Goal: Information Seeking & Learning: Learn about a topic

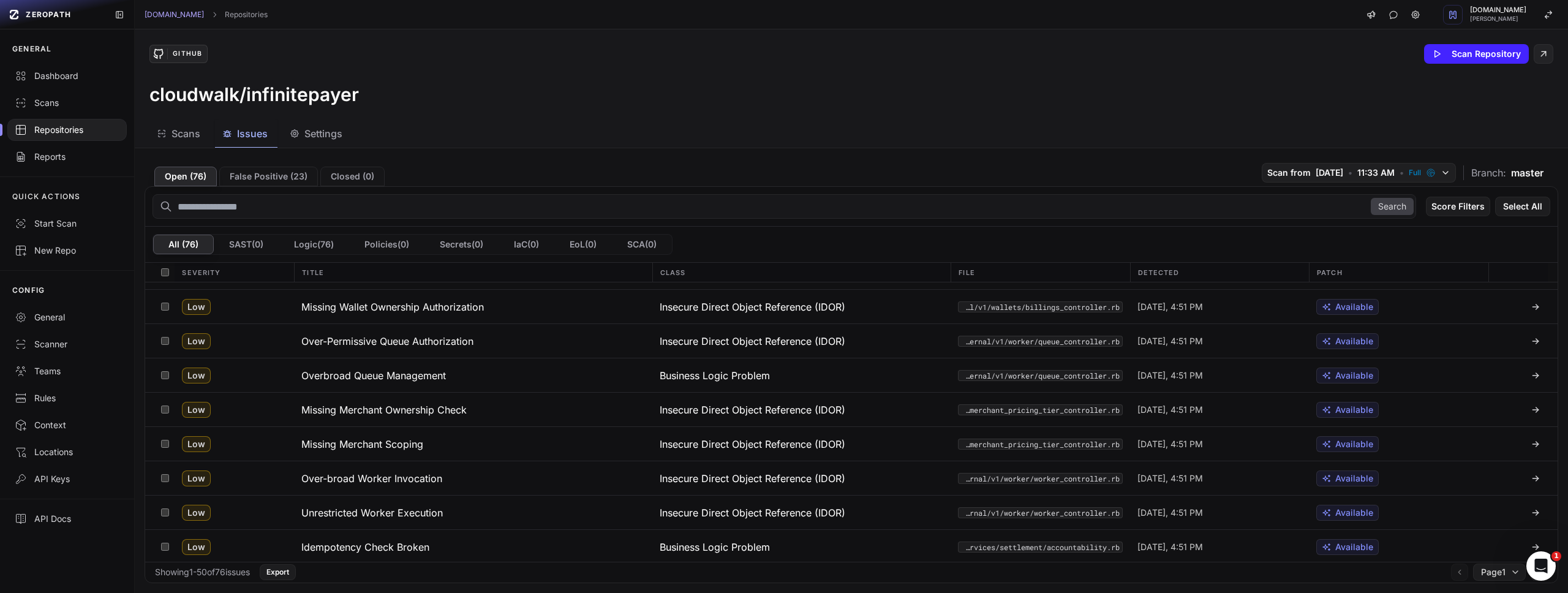
scroll to position [836, 0]
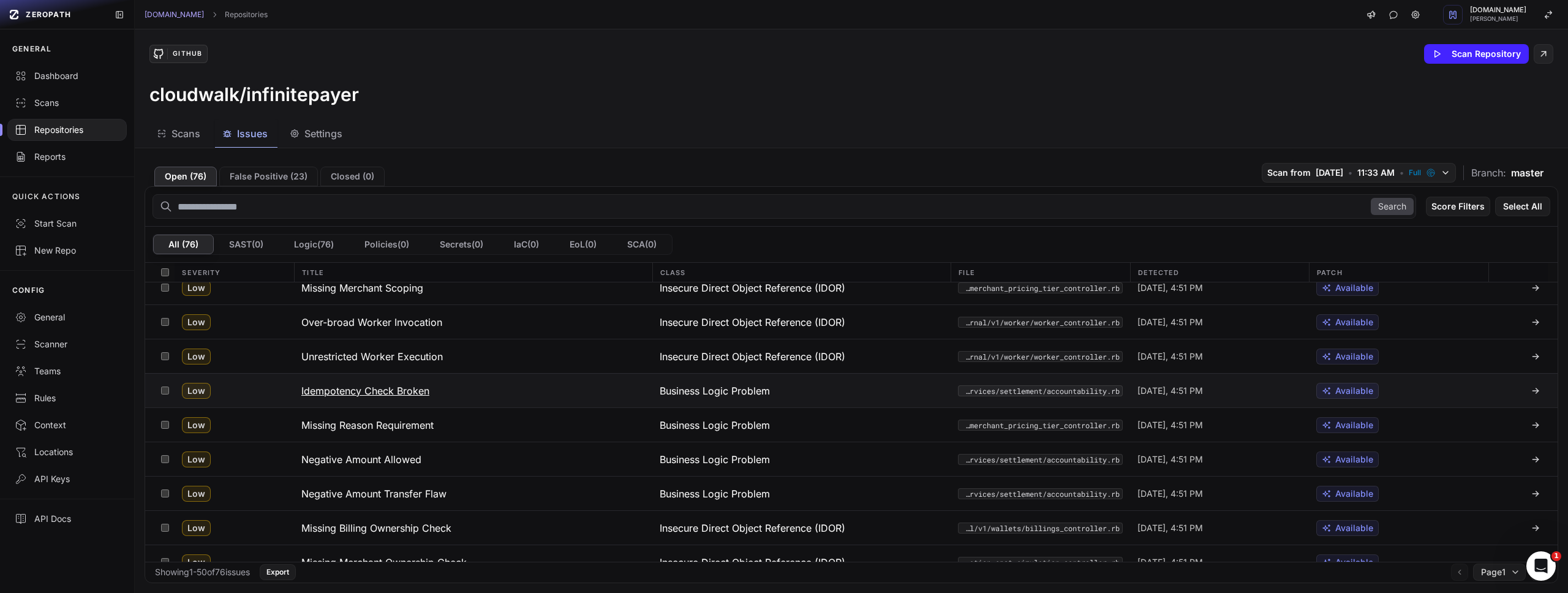
click at [410, 393] on h3 "Idempotency Check Broken" at bounding box center [366, 391] width 128 height 15
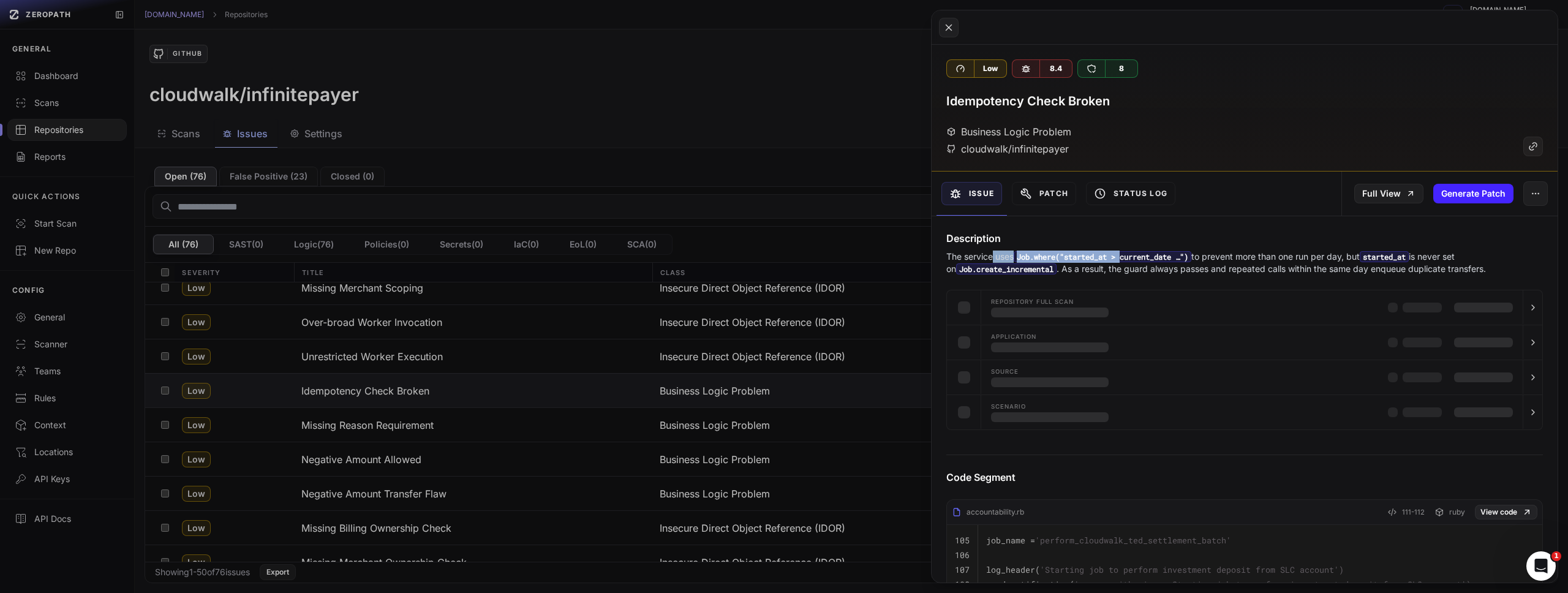
drag, startPoint x: 994, startPoint y: 258, endPoint x: 1131, endPoint y: 258, distance: 137.0
click at [1131, 258] on p "The service uses Job.where("started_at > current_date …") to prevent more than …" at bounding box center [1220, 263] width 548 height 25
click at [1070, 258] on code "Job.where("started_at > current_date …")" at bounding box center [1102, 257] width 178 height 11
click at [1165, 260] on code "Job.where("started_at > current_date …")" at bounding box center [1102, 257] width 178 height 11
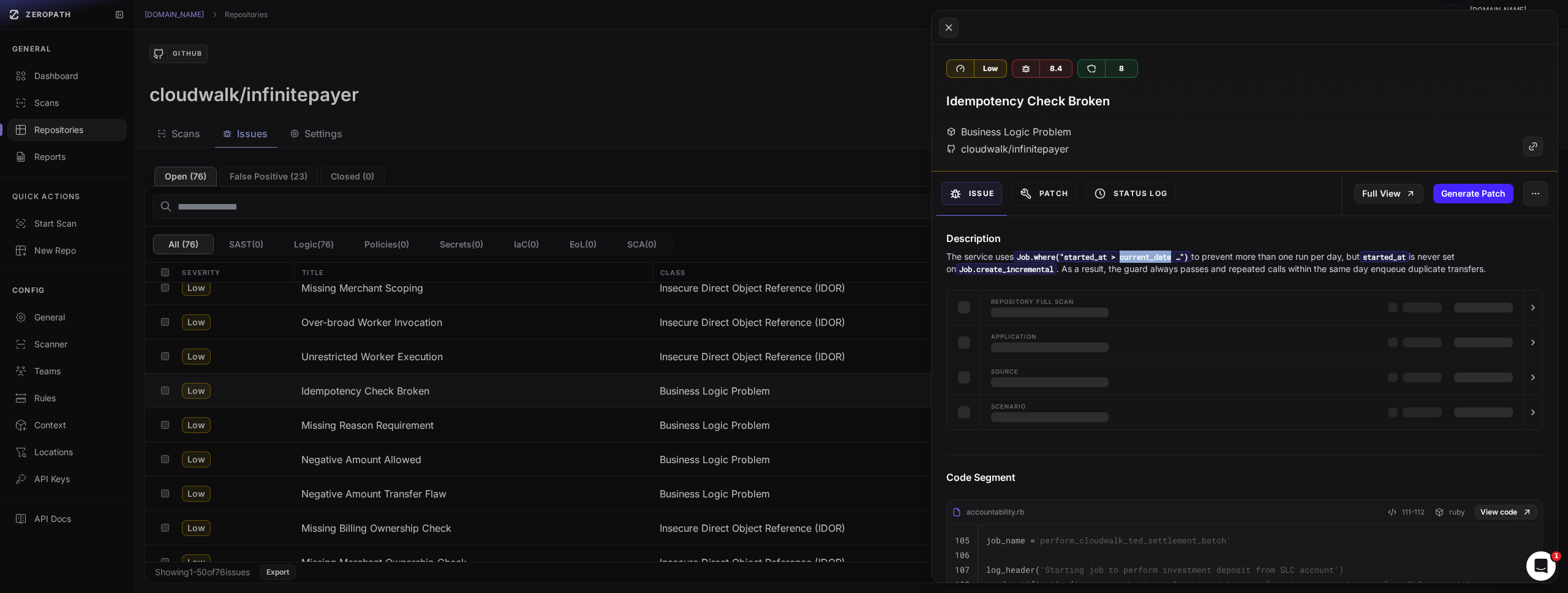
click at [1165, 260] on code "Job.where("started_at > current_date …")" at bounding box center [1102, 257] width 178 height 11
drag, startPoint x: 1247, startPoint y: 258, endPoint x: 1464, endPoint y: 256, distance: 217.0
click at [1468, 255] on p "The service uses Job.where("started_at > current_date …") to prevent more than …" at bounding box center [1220, 263] width 548 height 25
click at [1358, 256] on p "The service uses Job.where("started_at > current_date …") to prevent more than …" at bounding box center [1220, 263] width 548 height 25
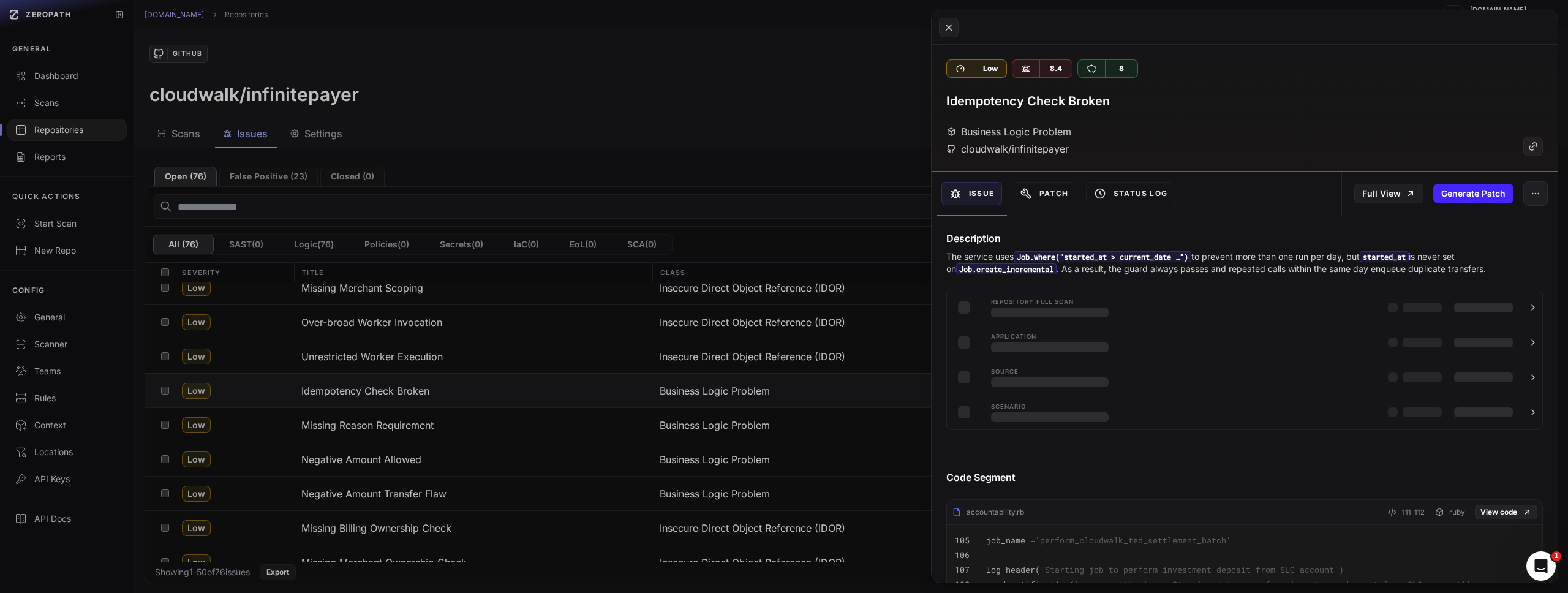
click at [1408, 256] on code "started_at" at bounding box center [1384, 257] width 49 height 11
drag, startPoint x: 1455, startPoint y: 255, endPoint x: 1048, endPoint y: 272, distance: 407.4
click at [1048, 272] on p "The service uses Job.where("started_at > current_date …") to prevent more than …" at bounding box center [1220, 263] width 548 height 25
click at [1000, 267] on code "Job.create_incremental" at bounding box center [1006, 270] width 101 height 11
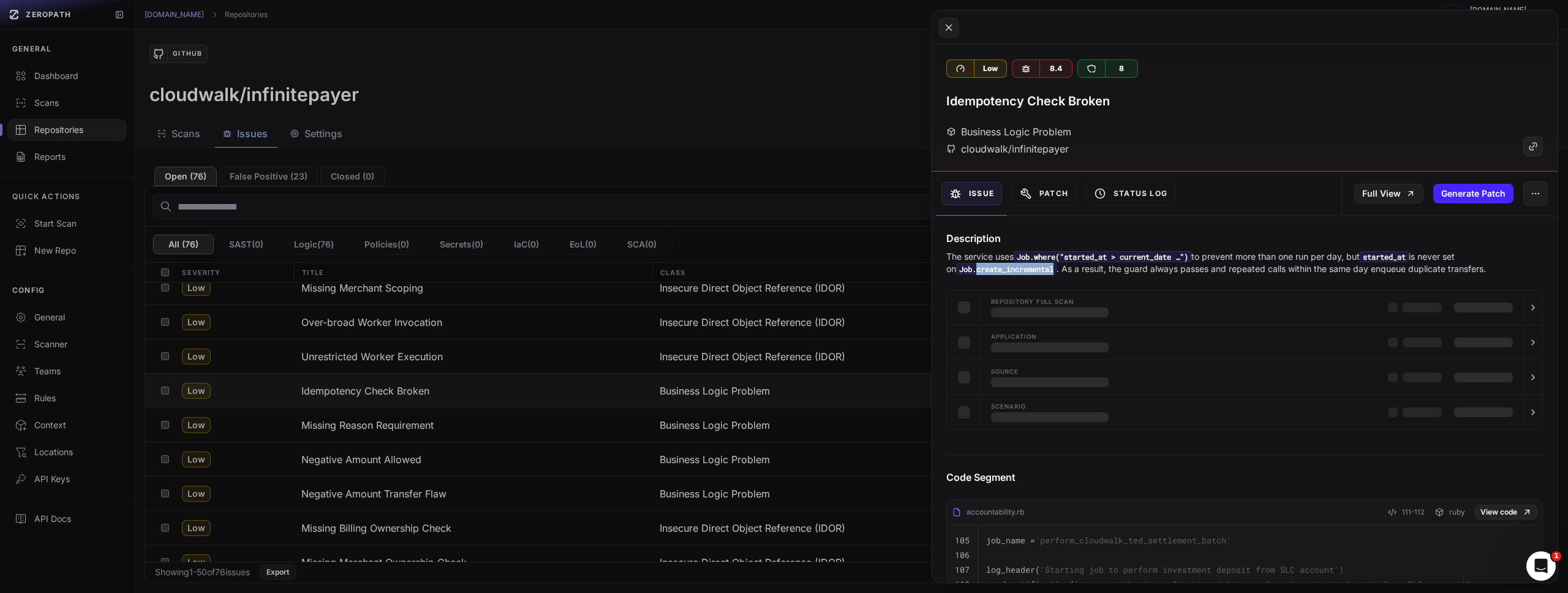
click at [1000, 267] on code "Job.create_incremental" at bounding box center [1006, 270] width 101 height 11
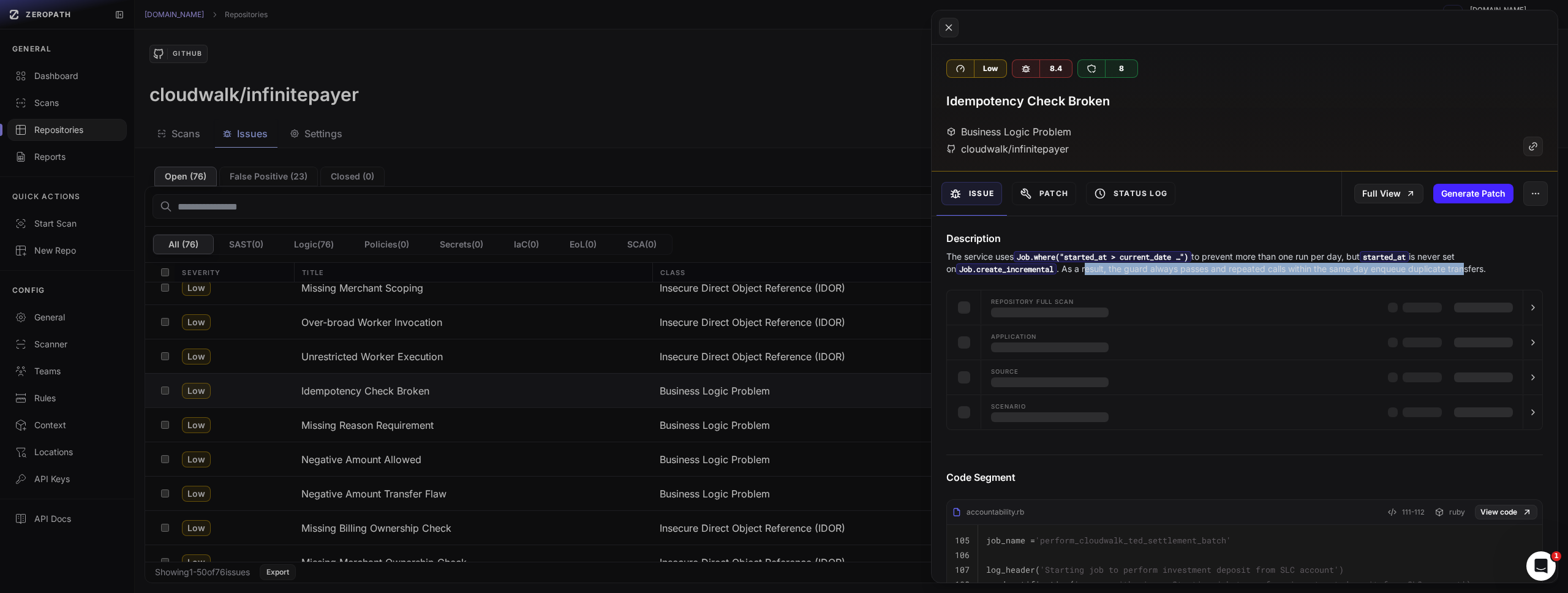
drag, startPoint x: 1079, startPoint y: 270, endPoint x: 1464, endPoint y: 272, distance: 385.0
click at [1462, 273] on p "The service uses Job.where("started_at > current_date …") to prevent more than …" at bounding box center [1220, 263] width 548 height 25
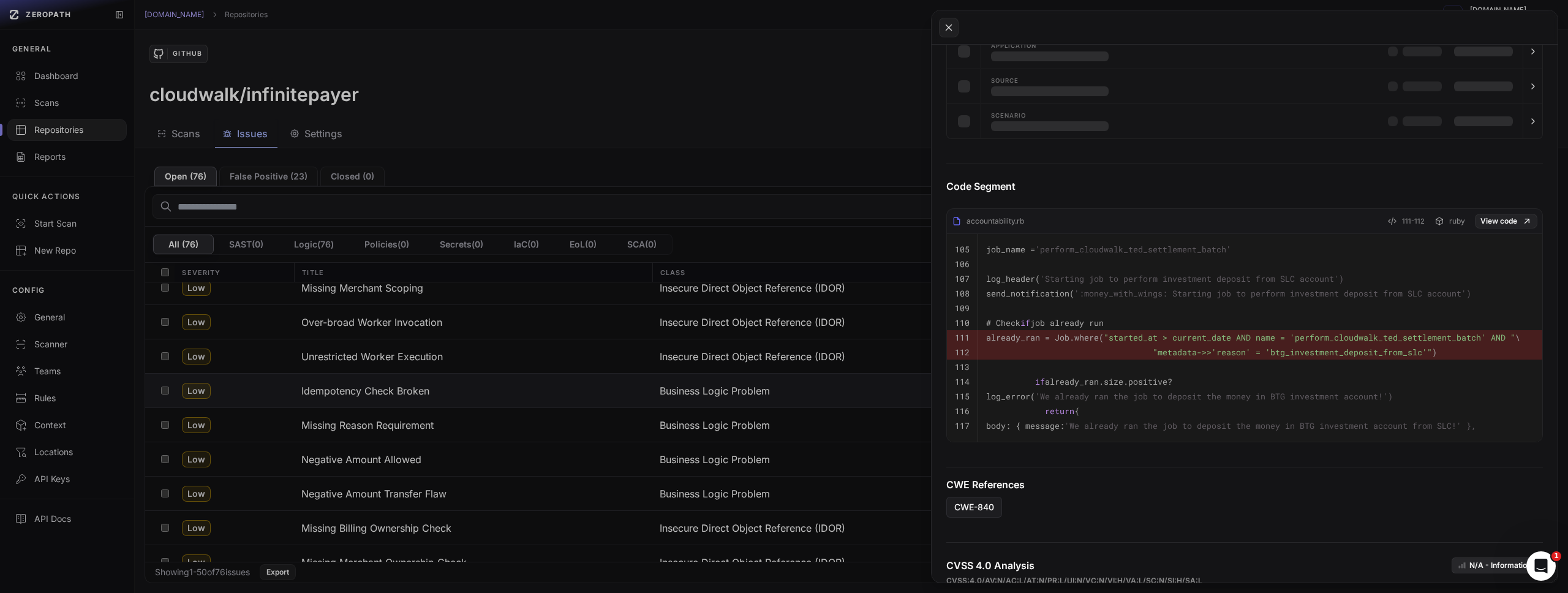
scroll to position [417, 0]
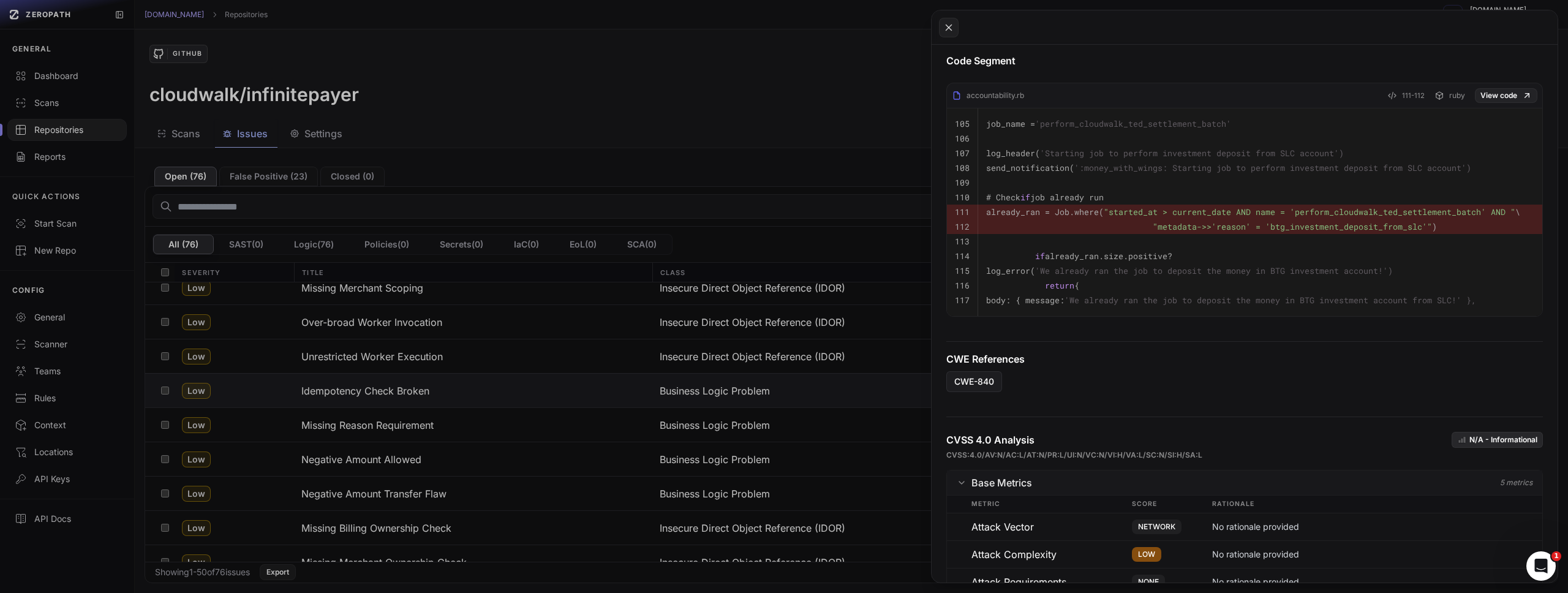
click at [906, 203] on button at bounding box center [784, 296] width 1568 height 593
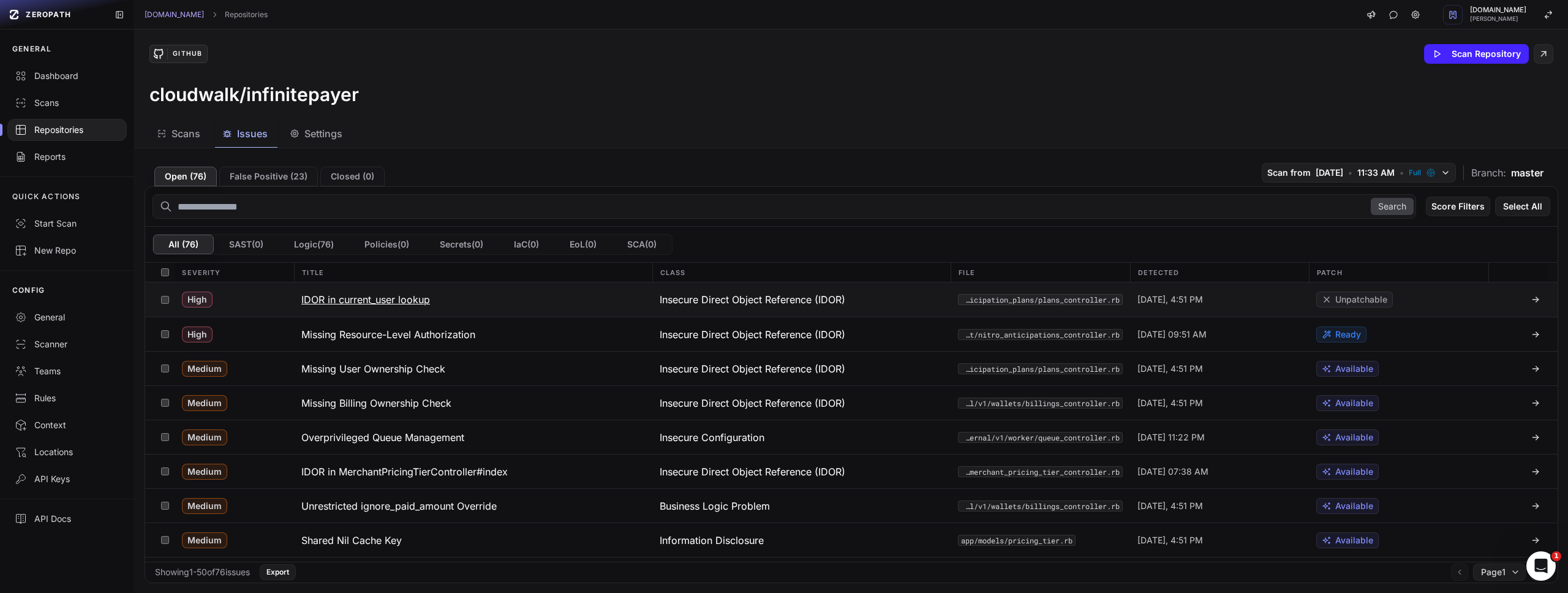
click at [399, 302] on h3 "IDOR in current_user lookup" at bounding box center [366, 300] width 129 height 15
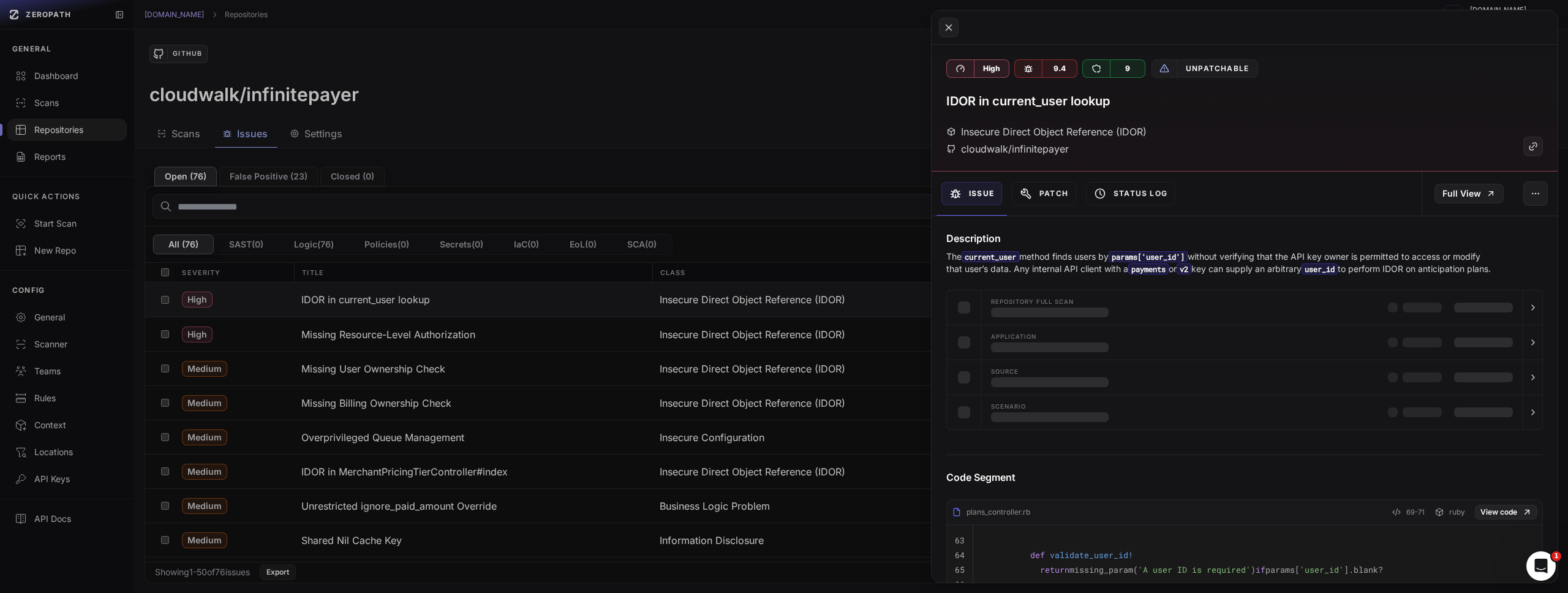
drag, startPoint x: 1038, startPoint y: 257, endPoint x: 1341, endPoint y: 279, distance: 303.8
click at [1341, 275] on p "The current_user method finds users by params['user_id'] without verifying that…" at bounding box center [1220, 263] width 548 height 25
click at [1323, 273] on p "The current_user method finds users by params['user_id'] without verifying that…" at bounding box center [1220, 263] width 548 height 25
click at [709, 86] on button at bounding box center [784, 296] width 1568 height 593
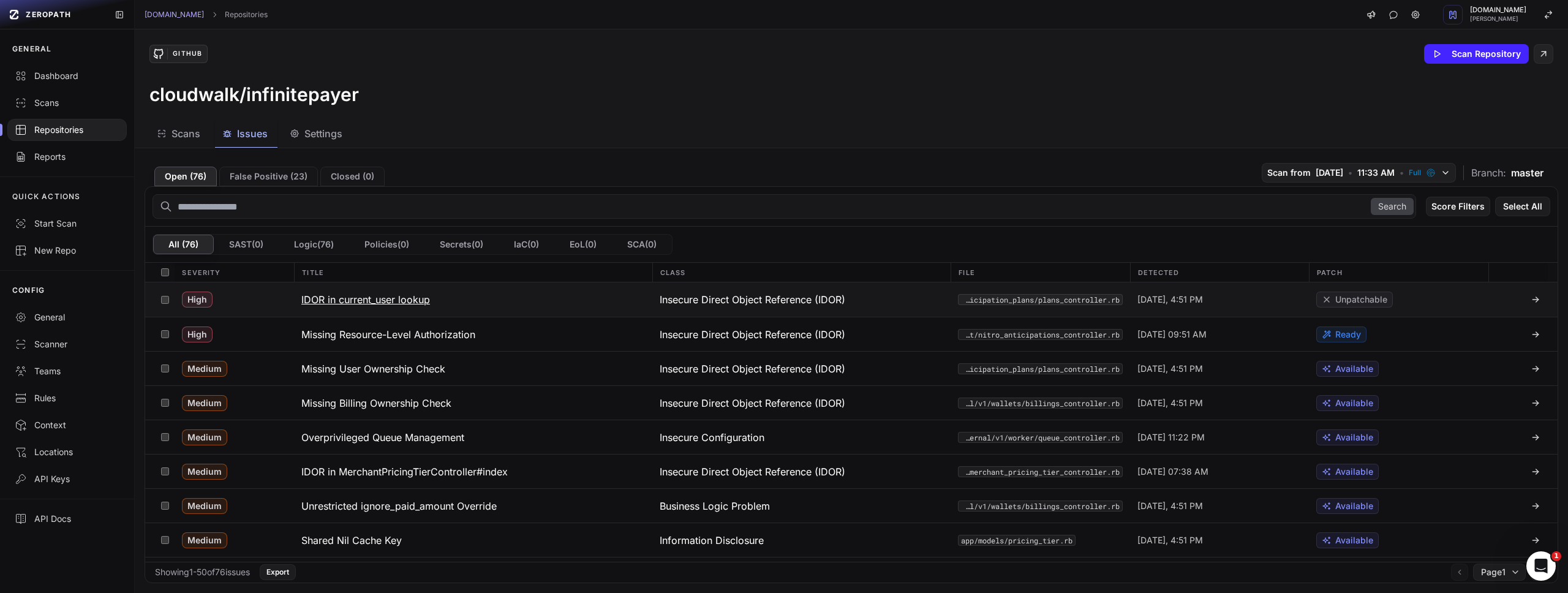
click at [357, 302] on h3 "IDOR in current_user lookup" at bounding box center [366, 300] width 129 height 15
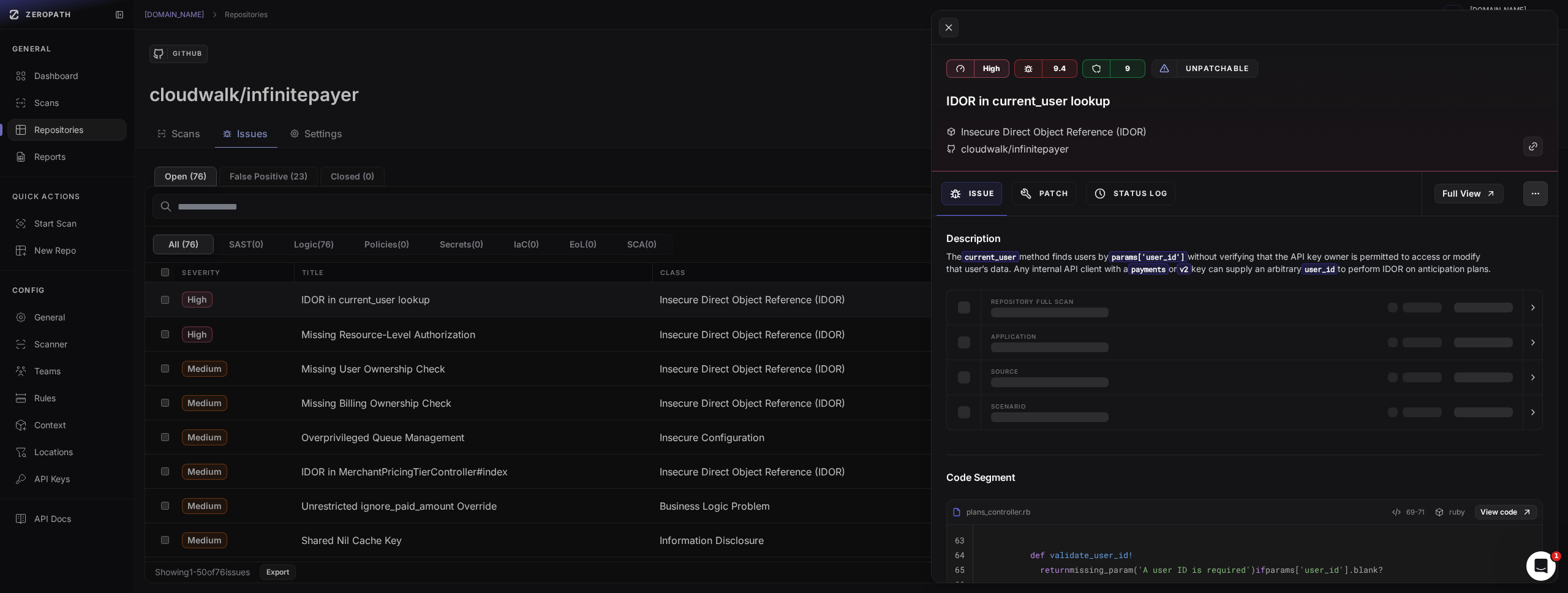
click at [1531, 195] on icon "button" at bounding box center [1536, 193] width 9 height 9
click at [830, 130] on button at bounding box center [784, 296] width 1568 height 593
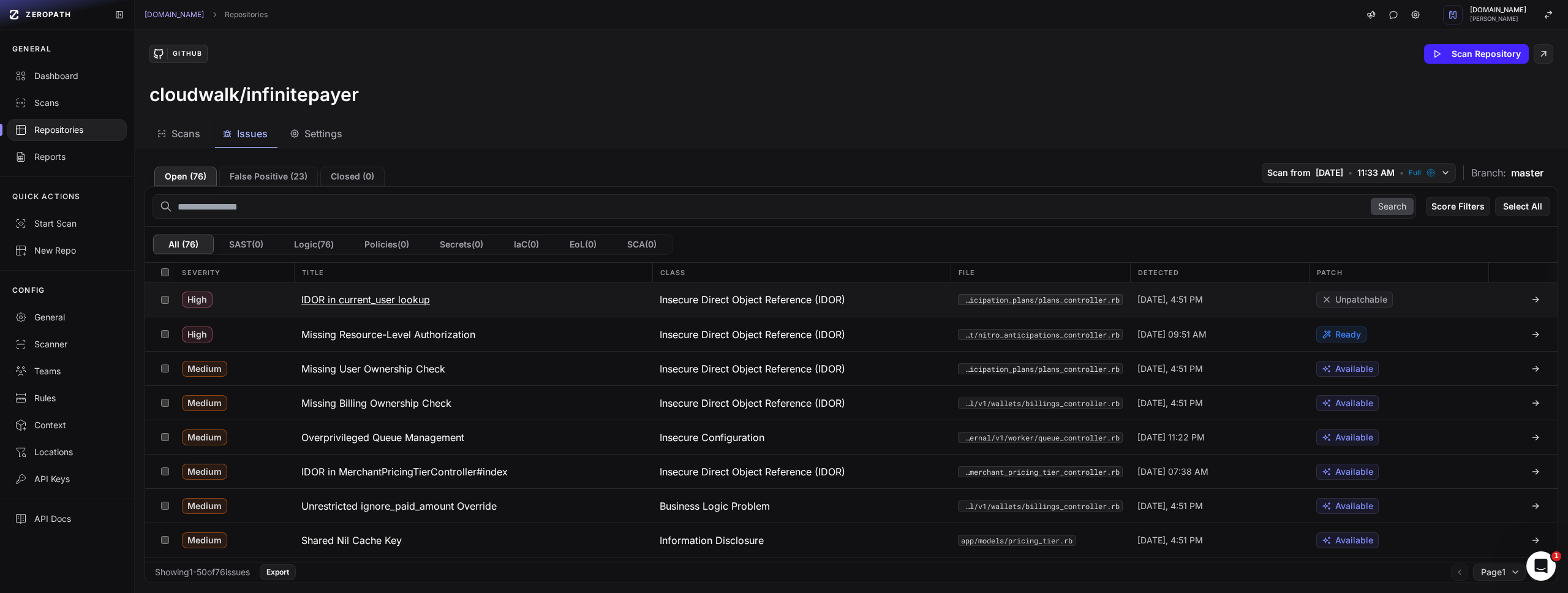
click at [324, 301] on h3 "IDOR in current_user lookup" at bounding box center [366, 300] width 129 height 15
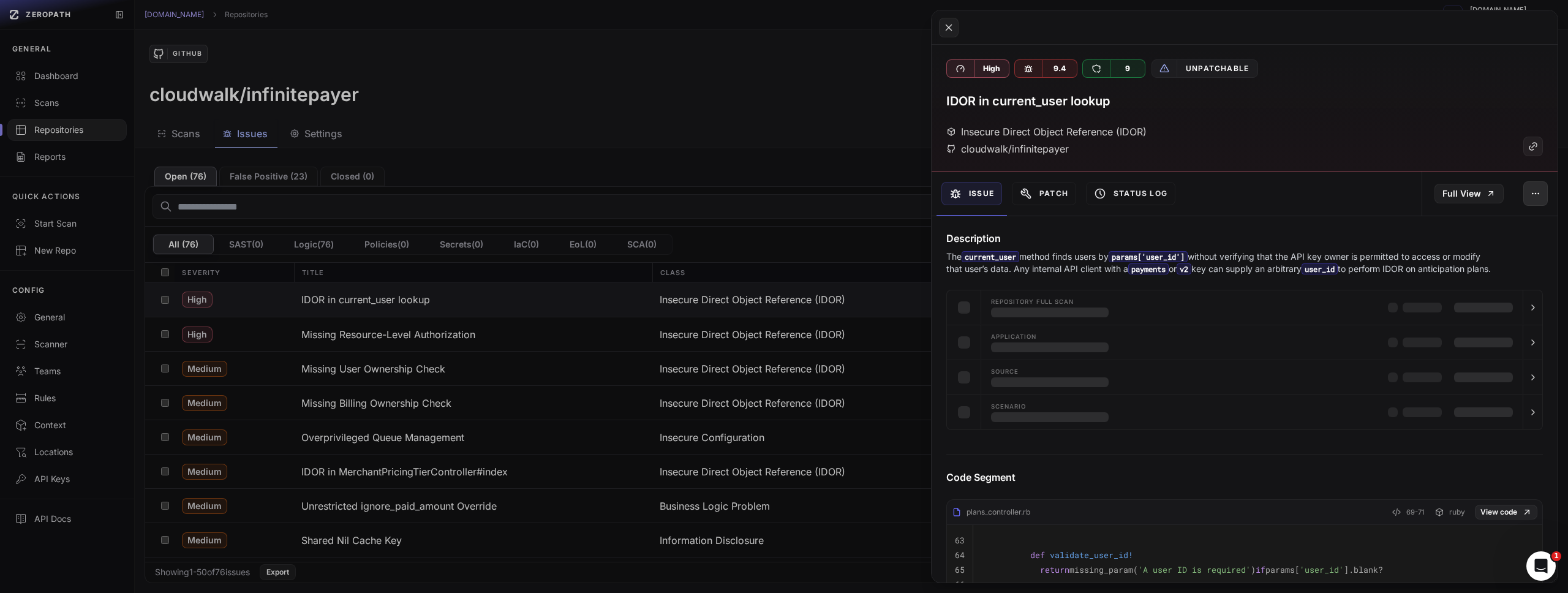
click at [1524, 194] on button "button" at bounding box center [1536, 193] width 24 height 25
click at [1527, 185] on button "button" at bounding box center [1536, 193] width 24 height 25
click at [1047, 198] on button "Patch" at bounding box center [1044, 193] width 64 height 24
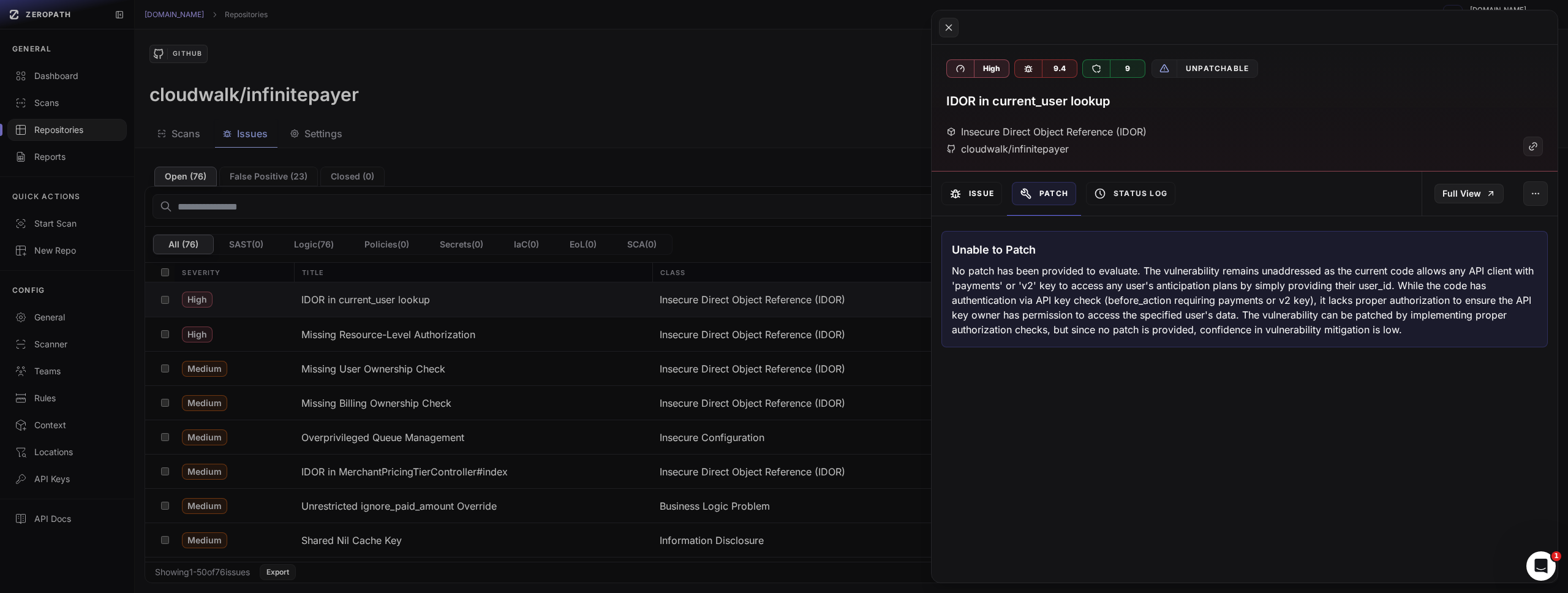
click at [985, 195] on button "Issue" at bounding box center [972, 193] width 60 height 24
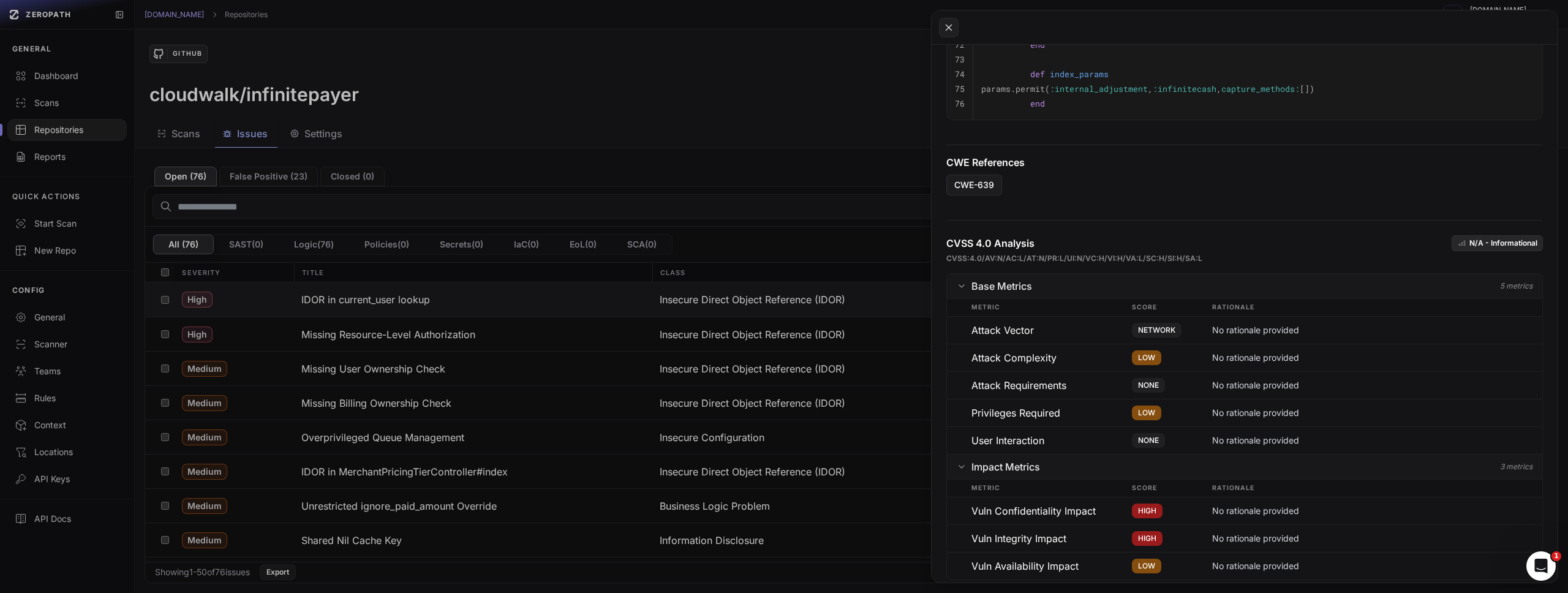
scroll to position [662, 0]
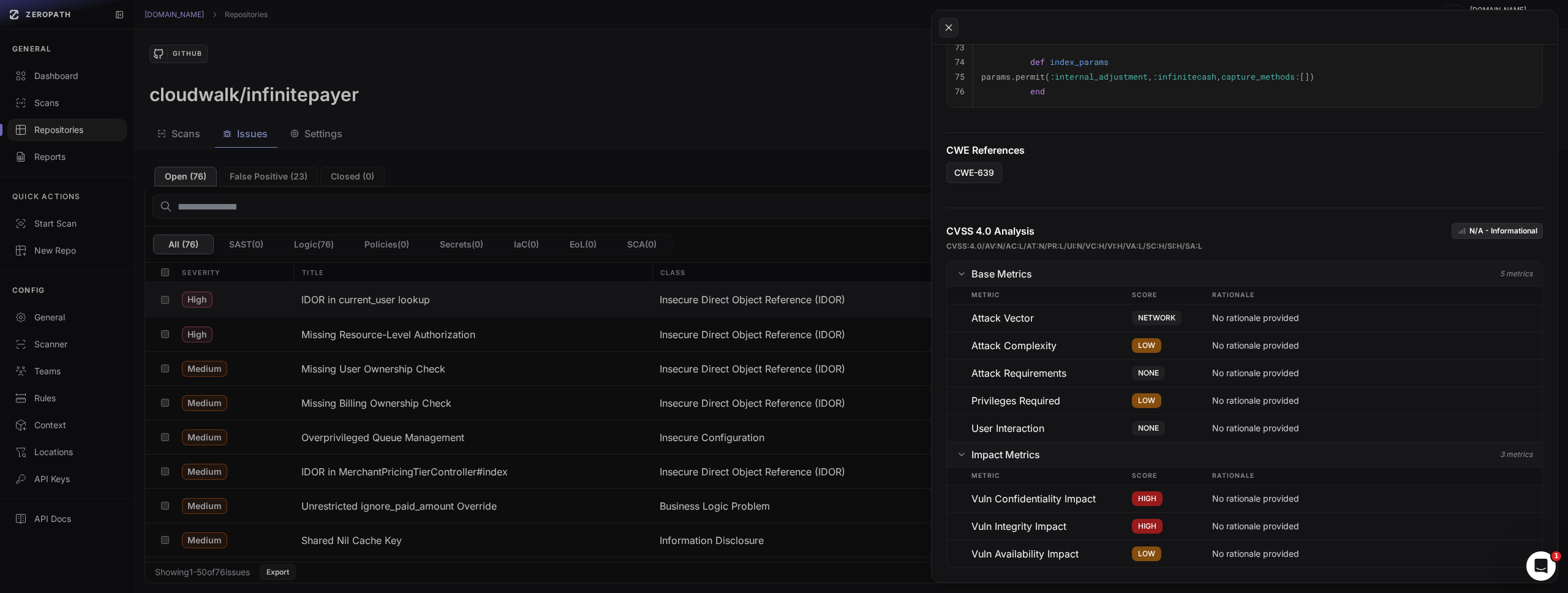
click at [1105, 207] on div "CVSS 4.0 Analysis N/A - Informational CVSS:4.0/AV:N/AC:L/AT:N/PR:L/UI:N/VC:H/VI…" at bounding box center [1245, 390] width 626 height 385
click at [838, 177] on button at bounding box center [784, 296] width 1568 height 593
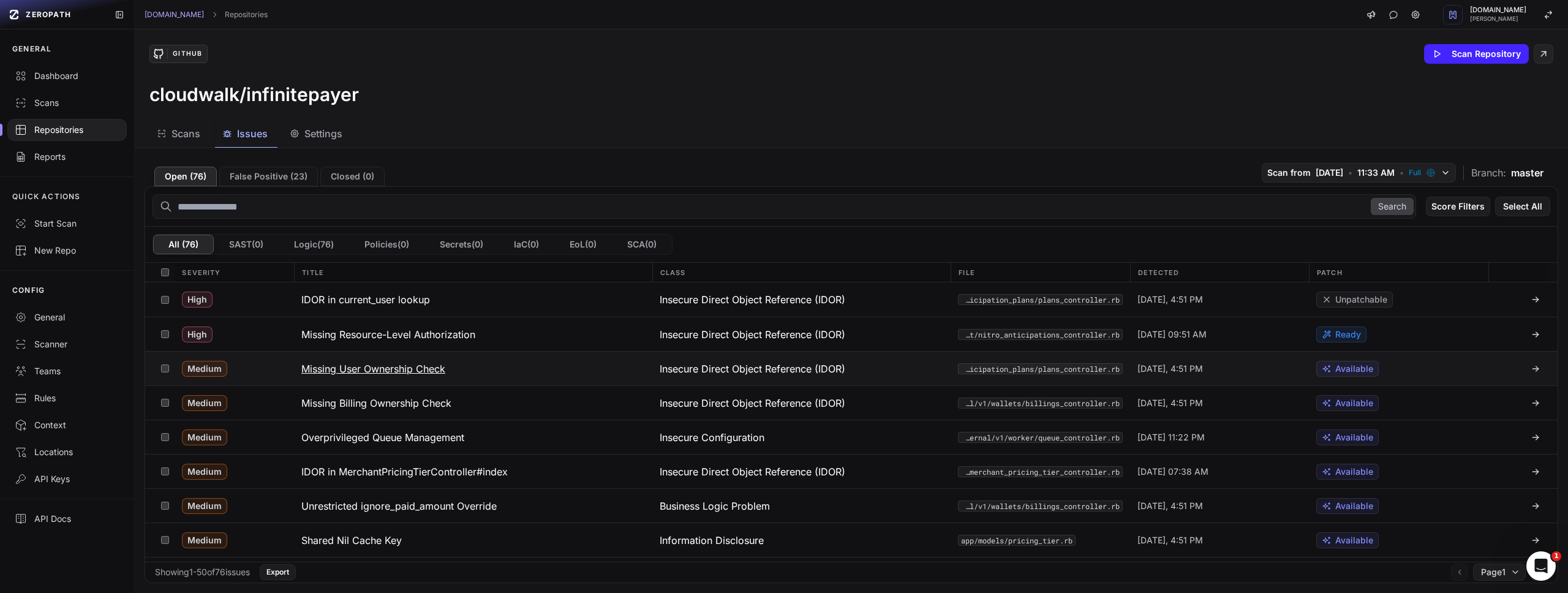
click at [409, 371] on h3 "Missing User Ownership Check" at bounding box center [373, 370] width 144 height 15
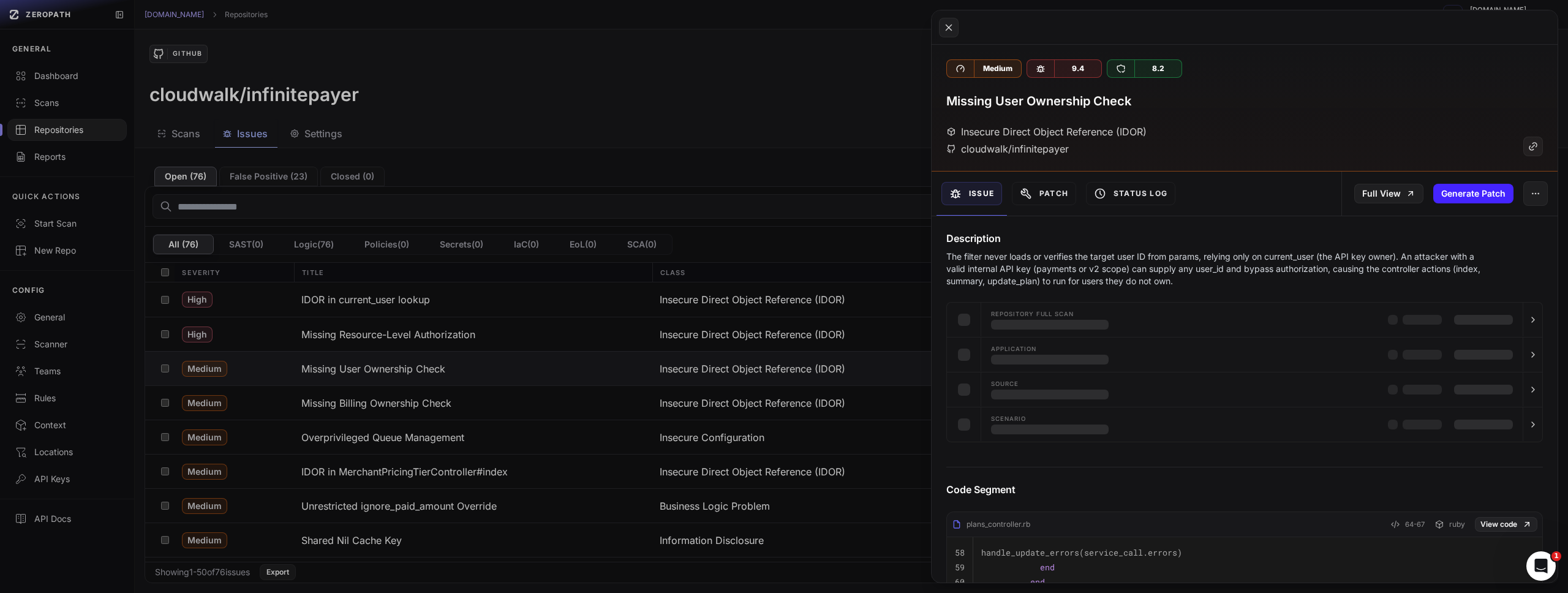
click at [602, 175] on button at bounding box center [784, 296] width 1568 height 593
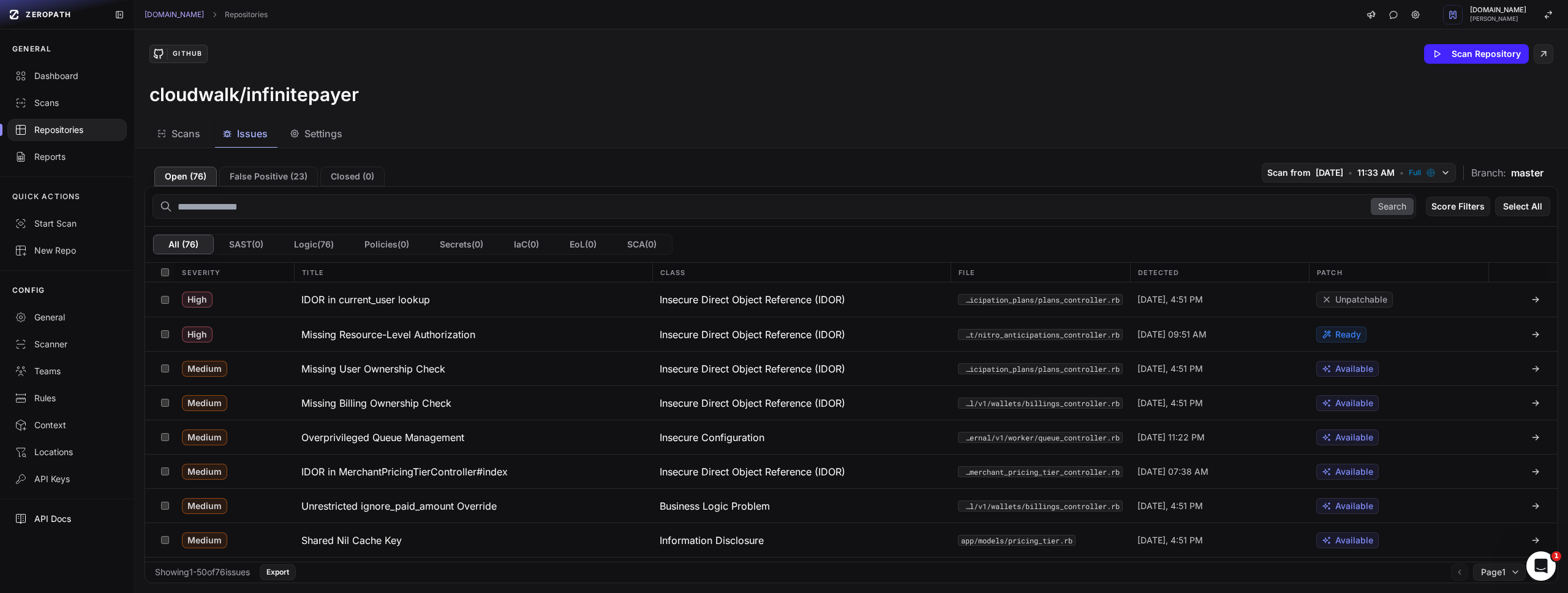
click at [64, 517] on div "API Docs" at bounding box center [67, 519] width 105 height 12
click at [58, 476] on div "API Keys" at bounding box center [67, 479] width 105 height 12
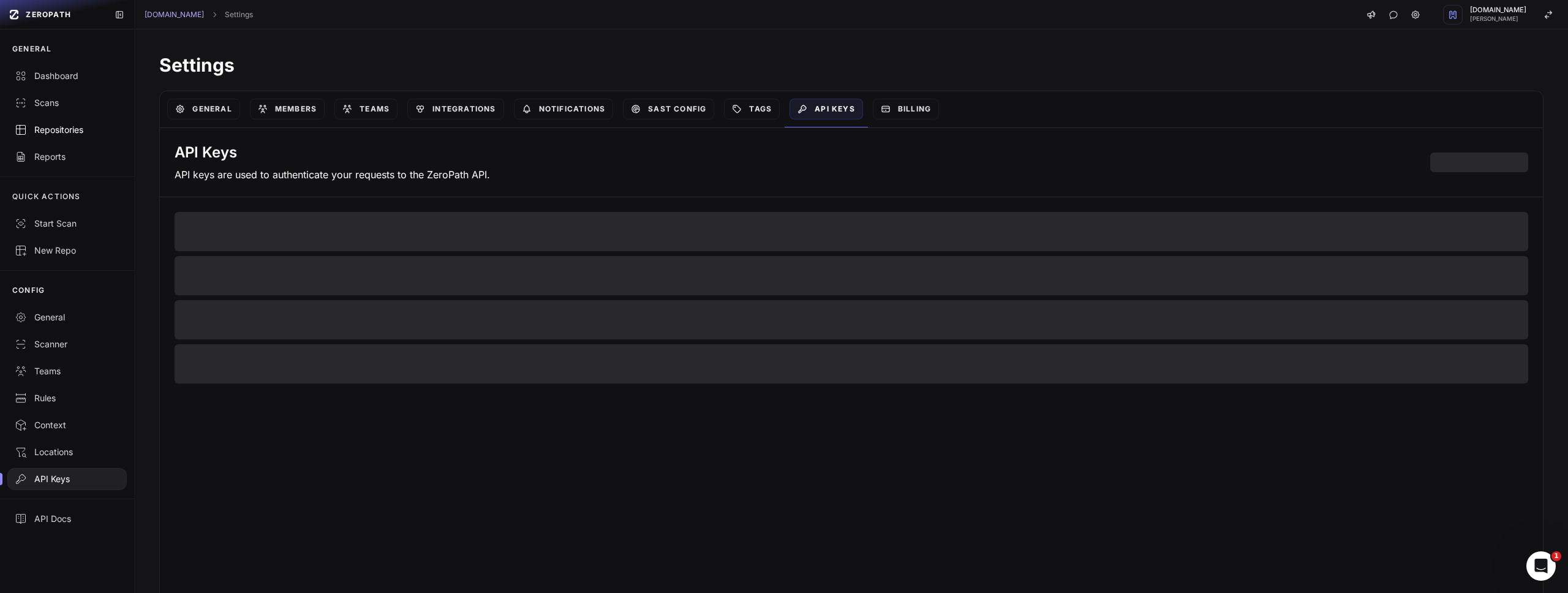
click at [72, 130] on div "Repositories" at bounding box center [67, 129] width 105 height 12
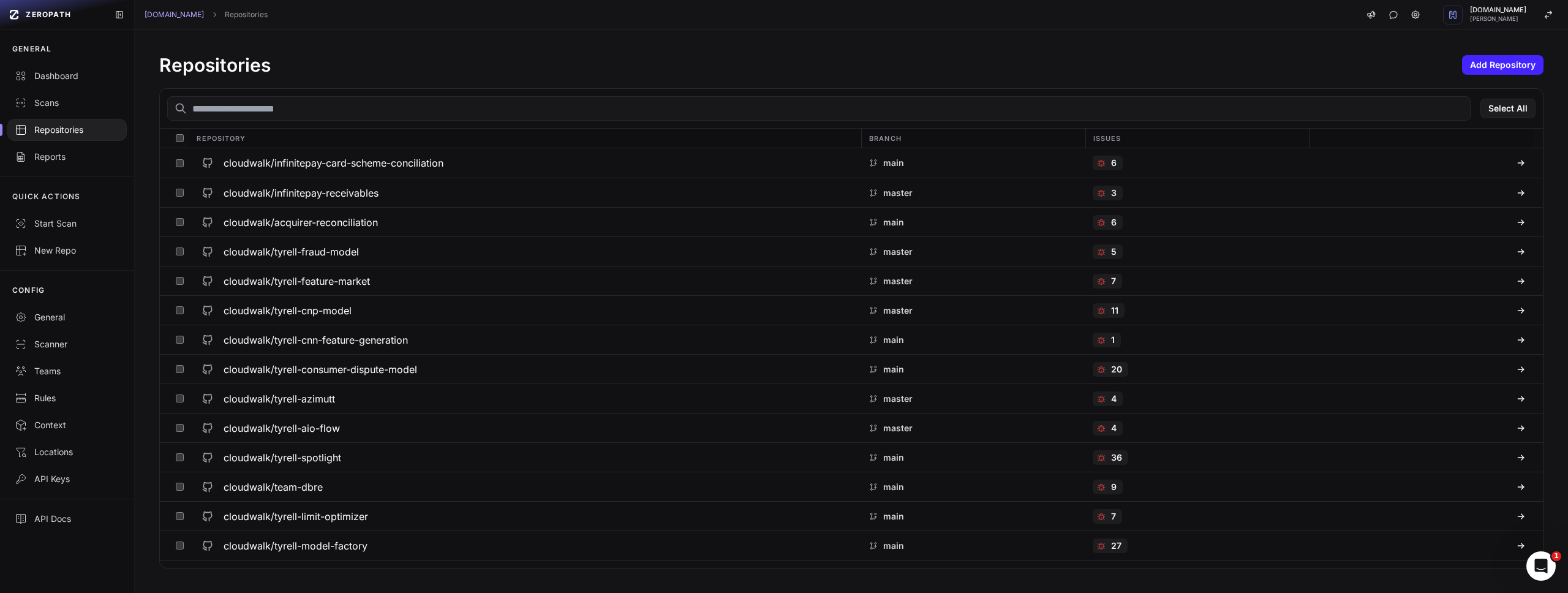
click at [317, 108] on input "text" at bounding box center [818, 108] width 1303 height 25
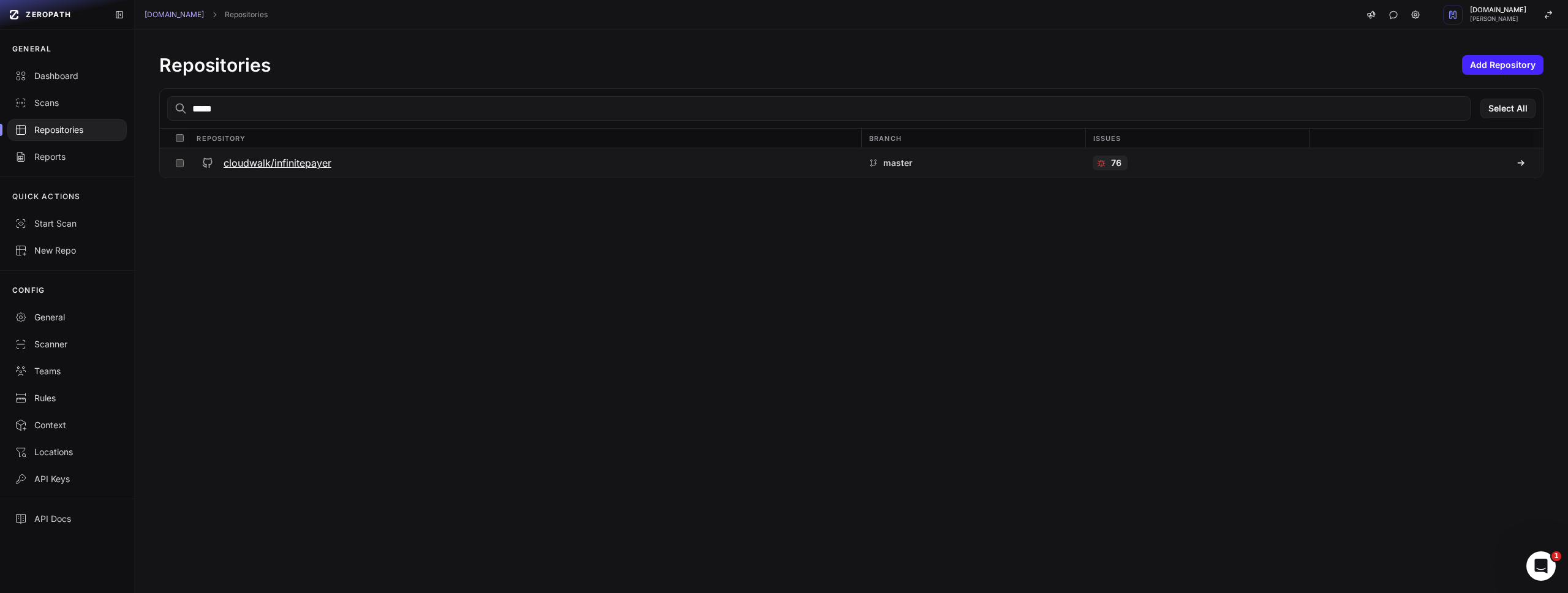
type input "*****"
click at [301, 164] on h3 "cloudwalk/infinitepayer" at bounding box center [277, 163] width 107 height 15
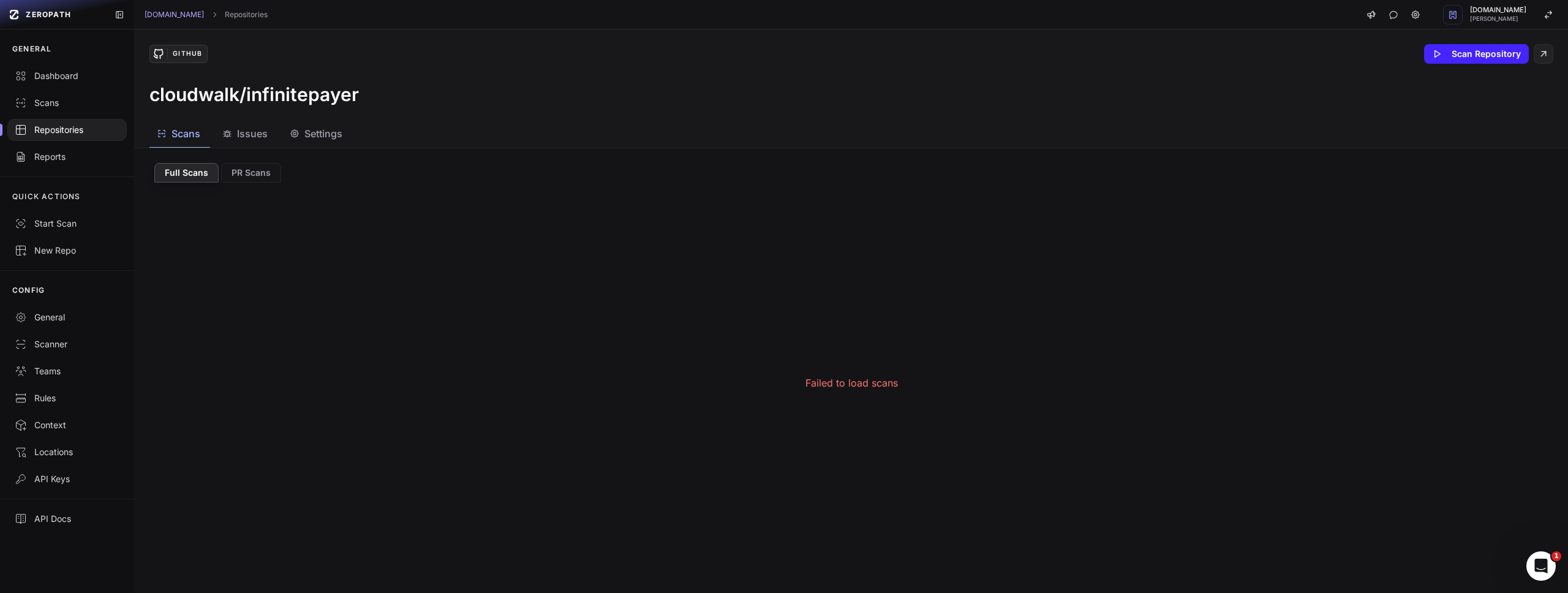
click at [250, 136] on span "Issues" at bounding box center [253, 134] width 31 height 15
click at [312, 135] on span "Settings" at bounding box center [323, 134] width 38 height 15
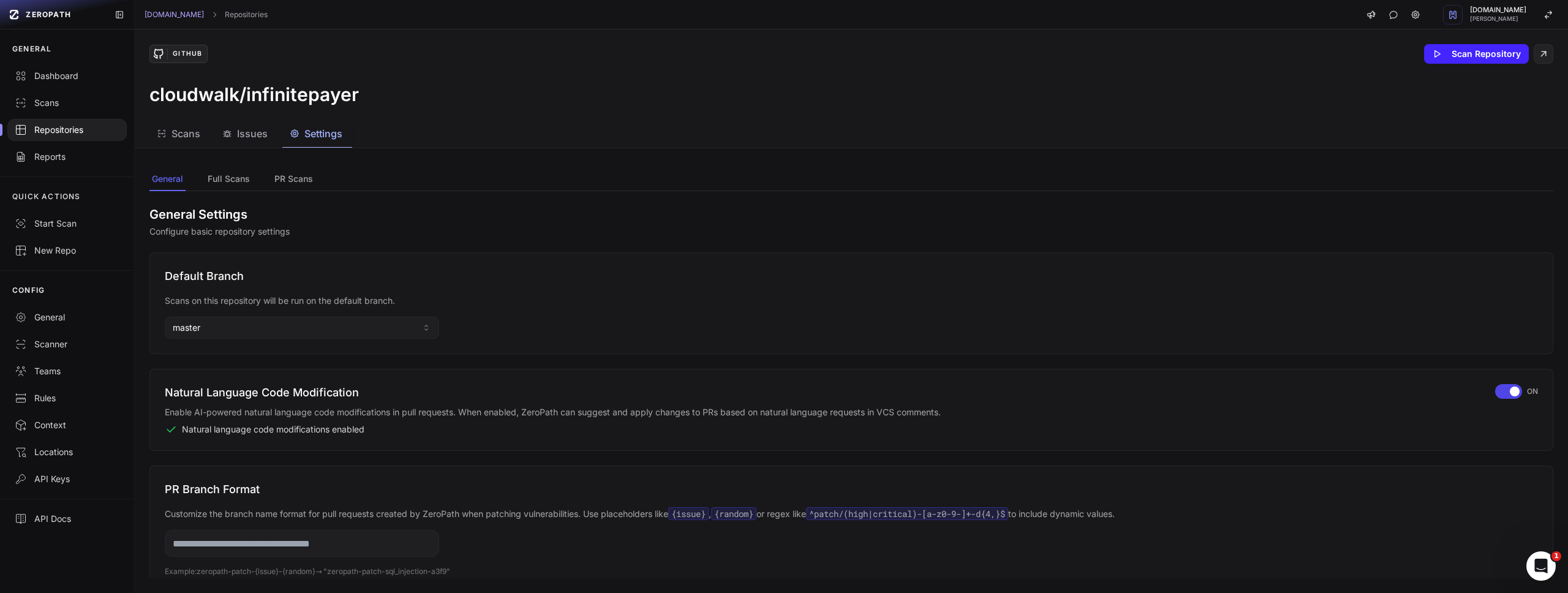
click at [245, 134] on span "Issues" at bounding box center [253, 134] width 31 height 15
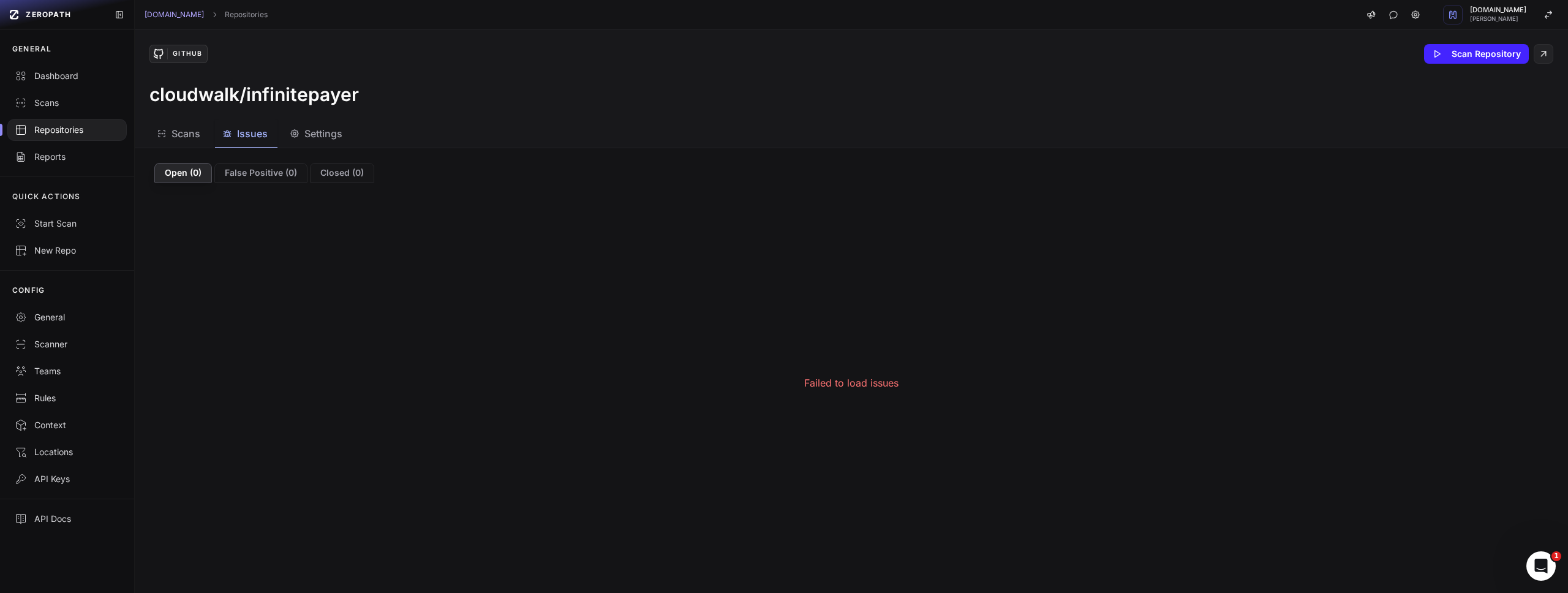
click at [78, 126] on div "Repositories" at bounding box center [67, 129] width 105 height 12
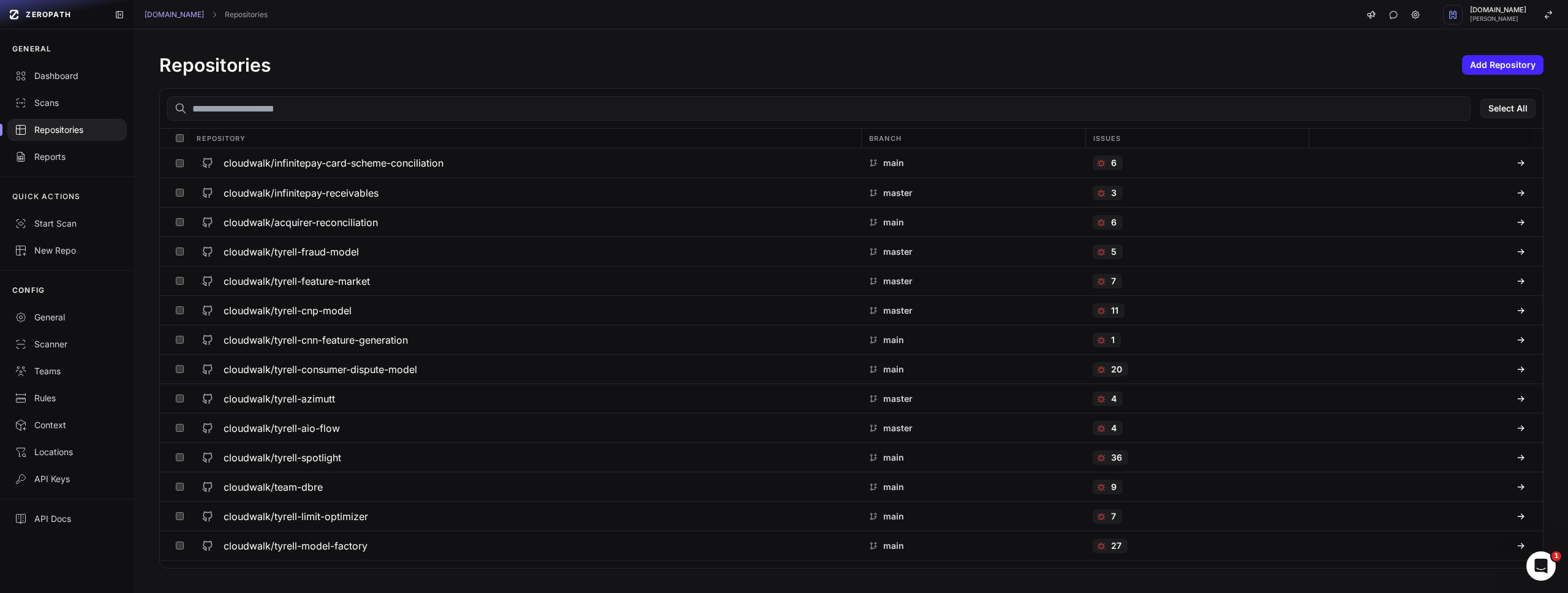
click at [326, 111] on input "text" at bounding box center [818, 108] width 1303 height 25
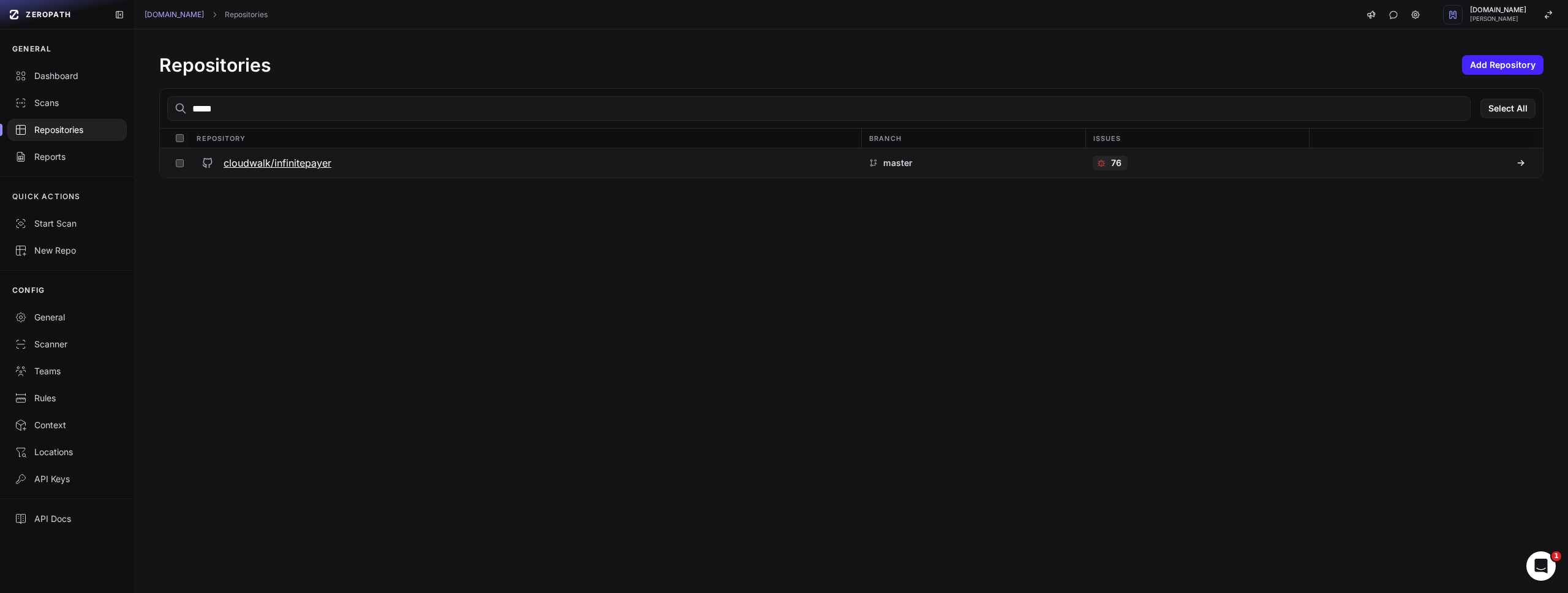
type input "*****"
click at [271, 160] on h3 "cloudwalk/infinitepayer" at bounding box center [277, 163] width 107 height 15
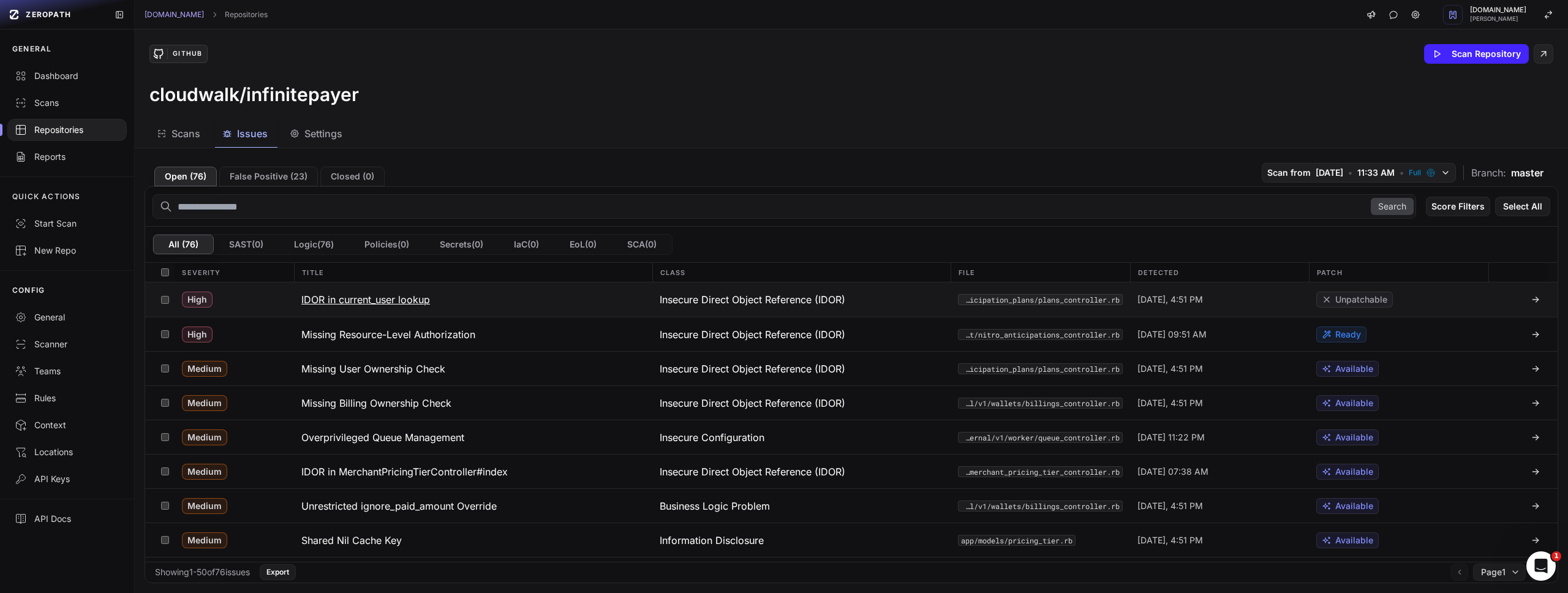
click at [394, 297] on h3 "IDOR in current_user lookup" at bounding box center [366, 300] width 129 height 15
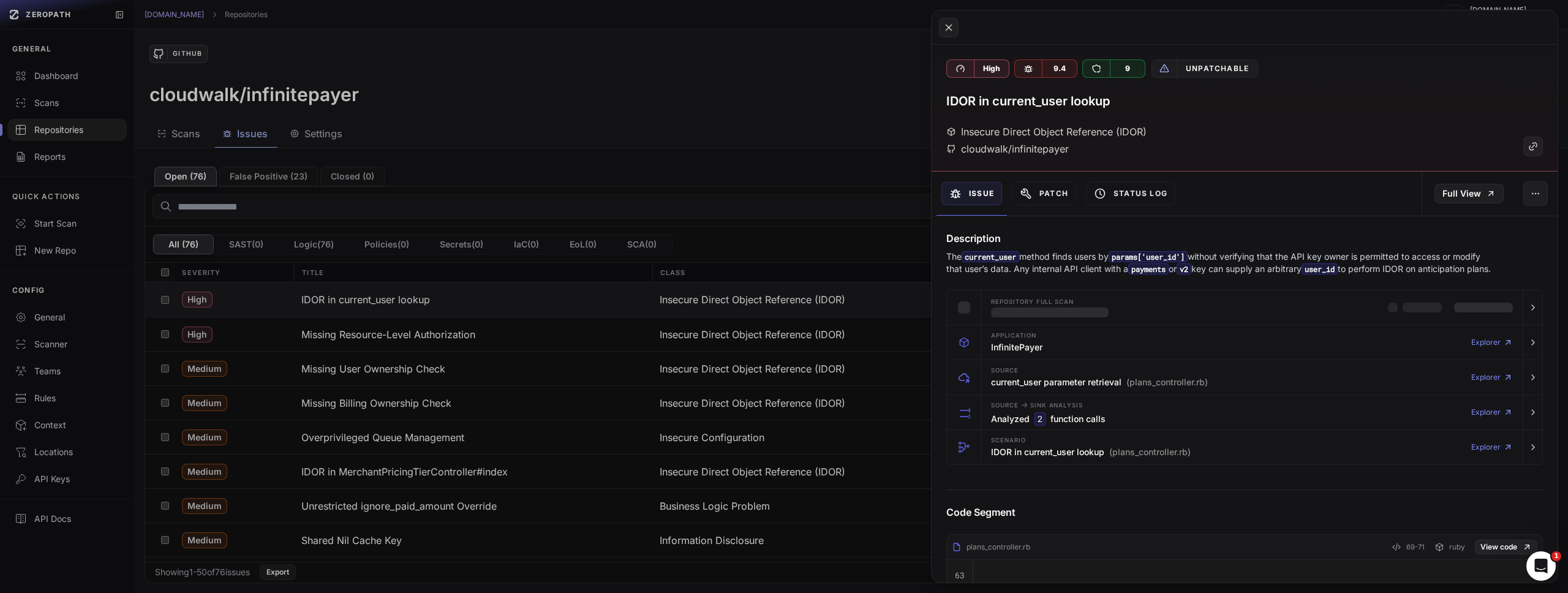
click at [1239, 265] on p "The current_user method finds users by params['user_id'] without verifying that…" at bounding box center [1220, 263] width 548 height 25
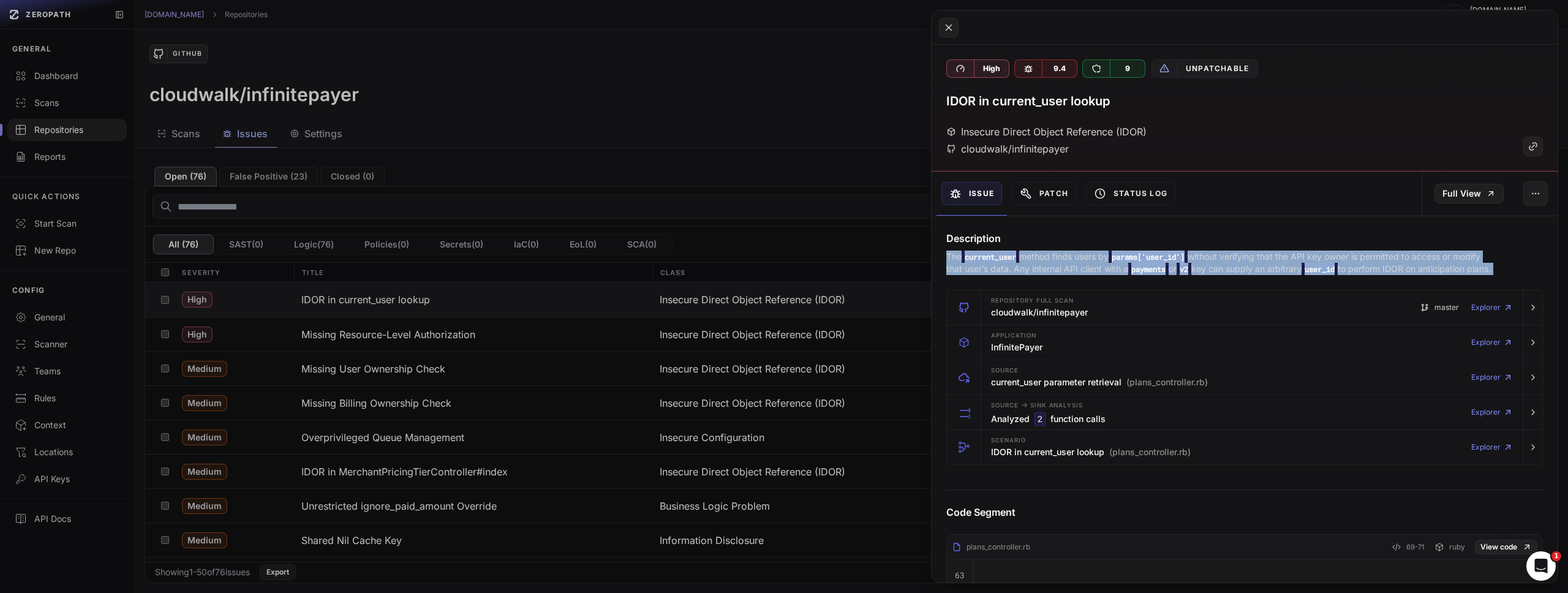
click at [1239, 265] on p "The current_user method finds users by params['user_id'] without verifying that…" at bounding box center [1220, 263] width 548 height 25
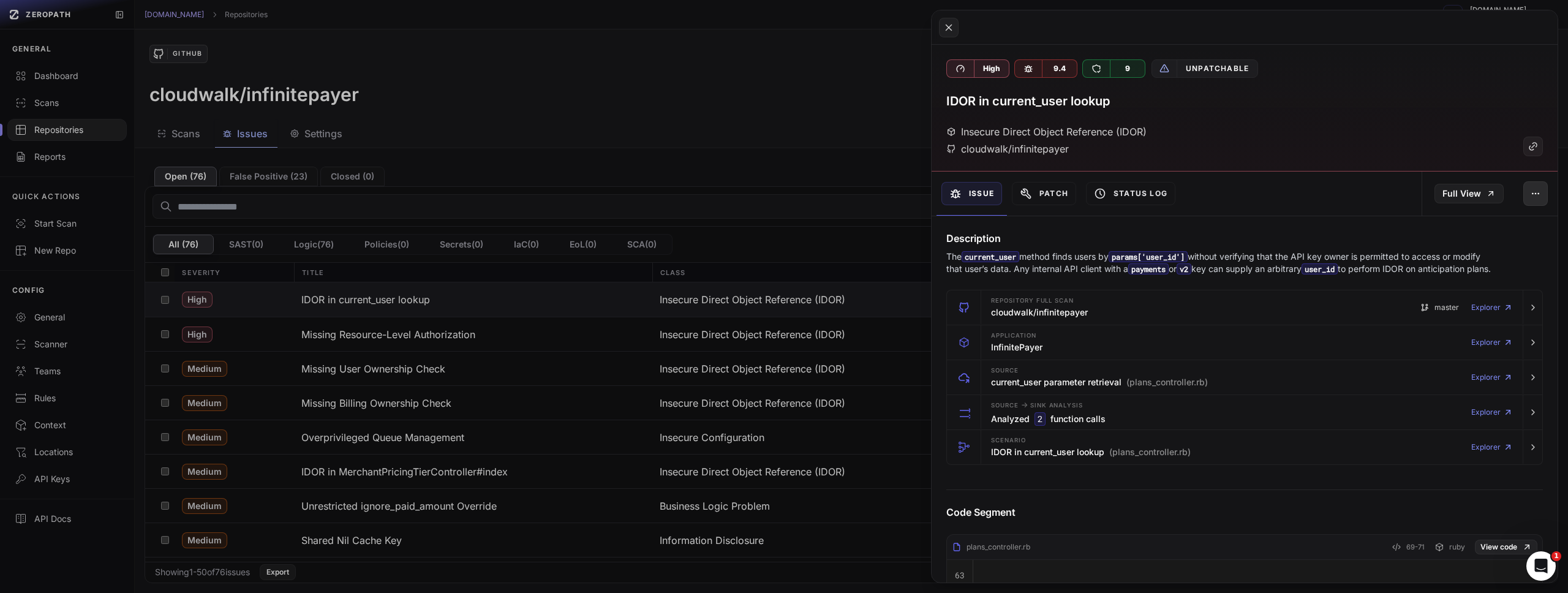
drag, startPoint x: 1508, startPoint y: 207, endPoint x: 1519, endPoint y: 202, distance: 12.1
click at [1509, 207] on div "Full View" at bounding box center [1490, 193] width 136 height 44
click at [1524, 200] on button "button" at bounding box center [1536, 193] width 24 height 25
click at [1282, 194] on div "Issue Patch Status Log Full View" at bounding box center [1245, 193] width 626 height 44
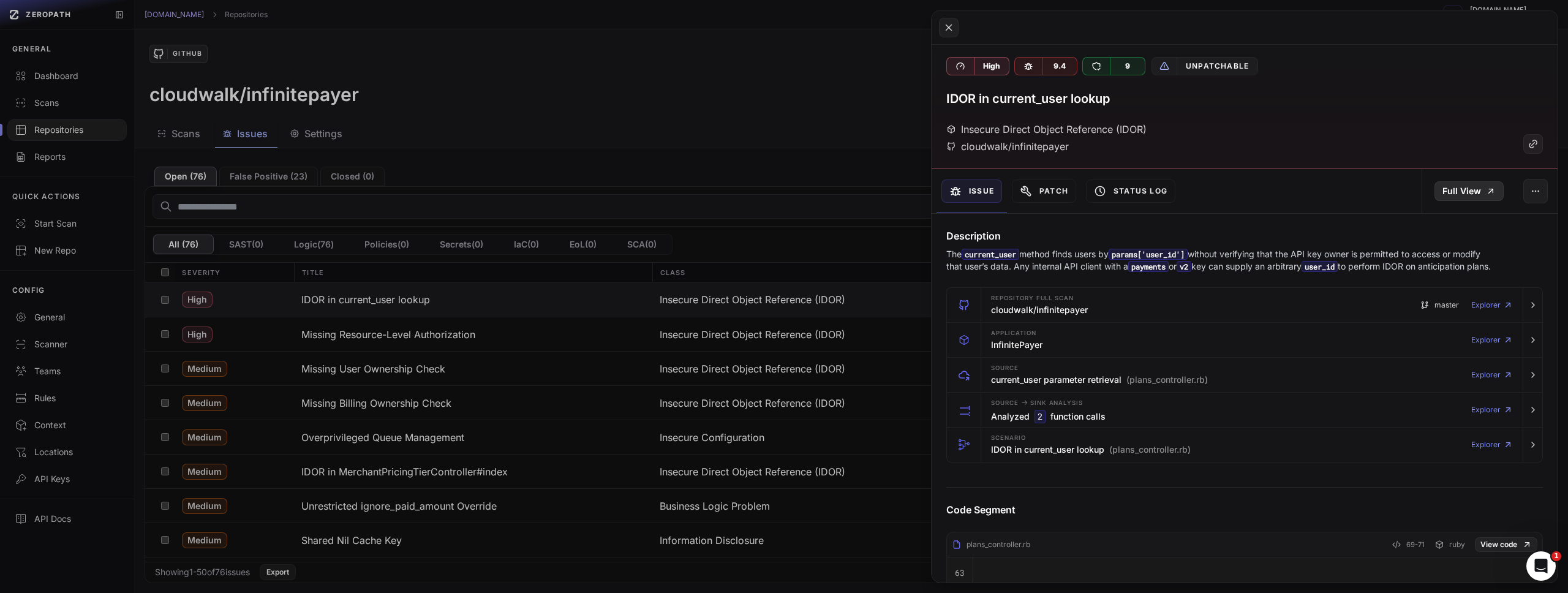
click at [1446, 185] on link "Full View" at bounding box center [1468, 190] width 69 height 20
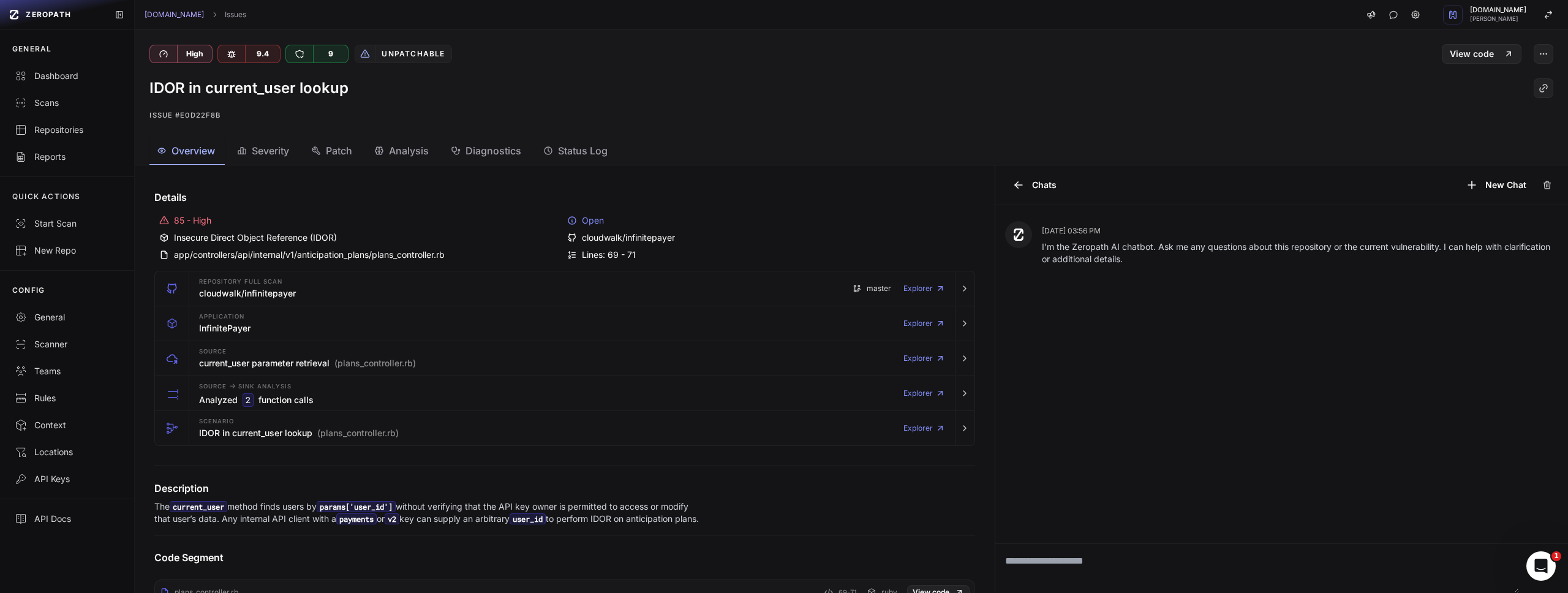
click at [567, 220] on icon at bounding box center [572, 221] width 9 height 9
click at [626, 224] on div "Open" at bounding box center [769, 221] width 403 height 12
click at [258, 147] on span "Severity" at bounding box center [270, 151] width 38 height 15
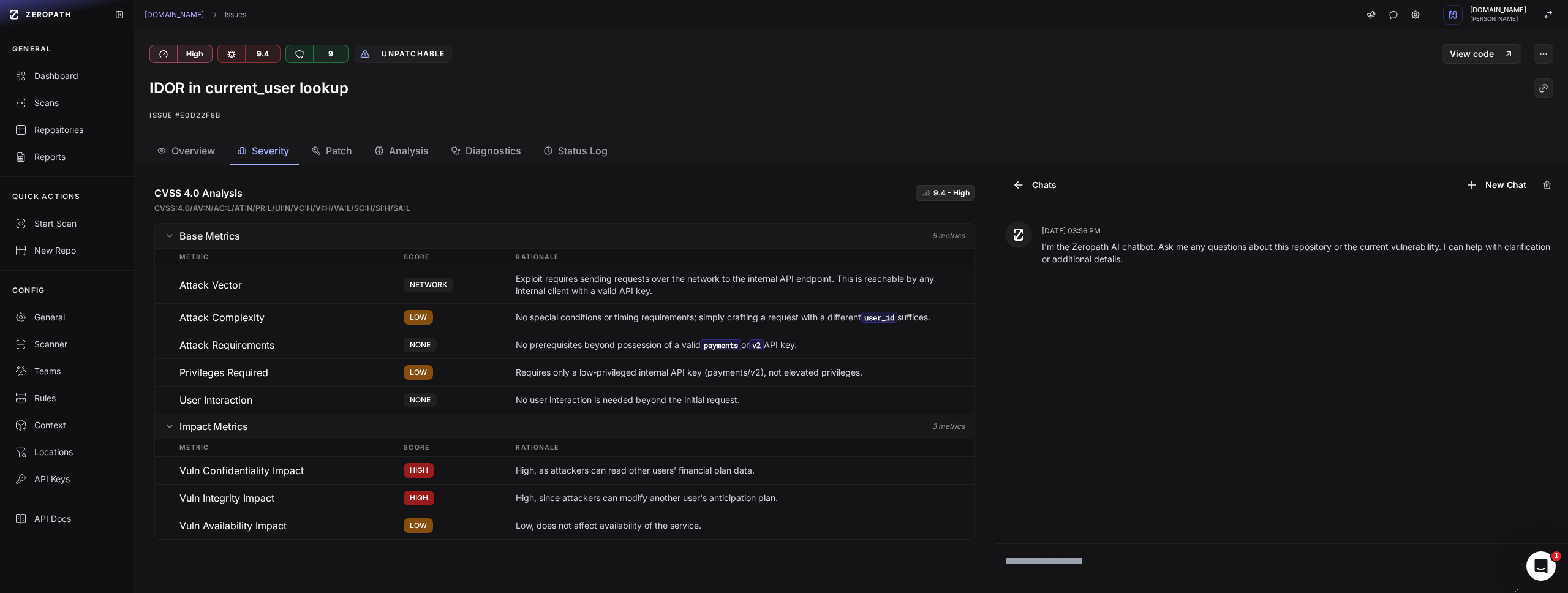
click at [319, 150] on icon "button" at bounding box center [317, 151] width 8 height 8
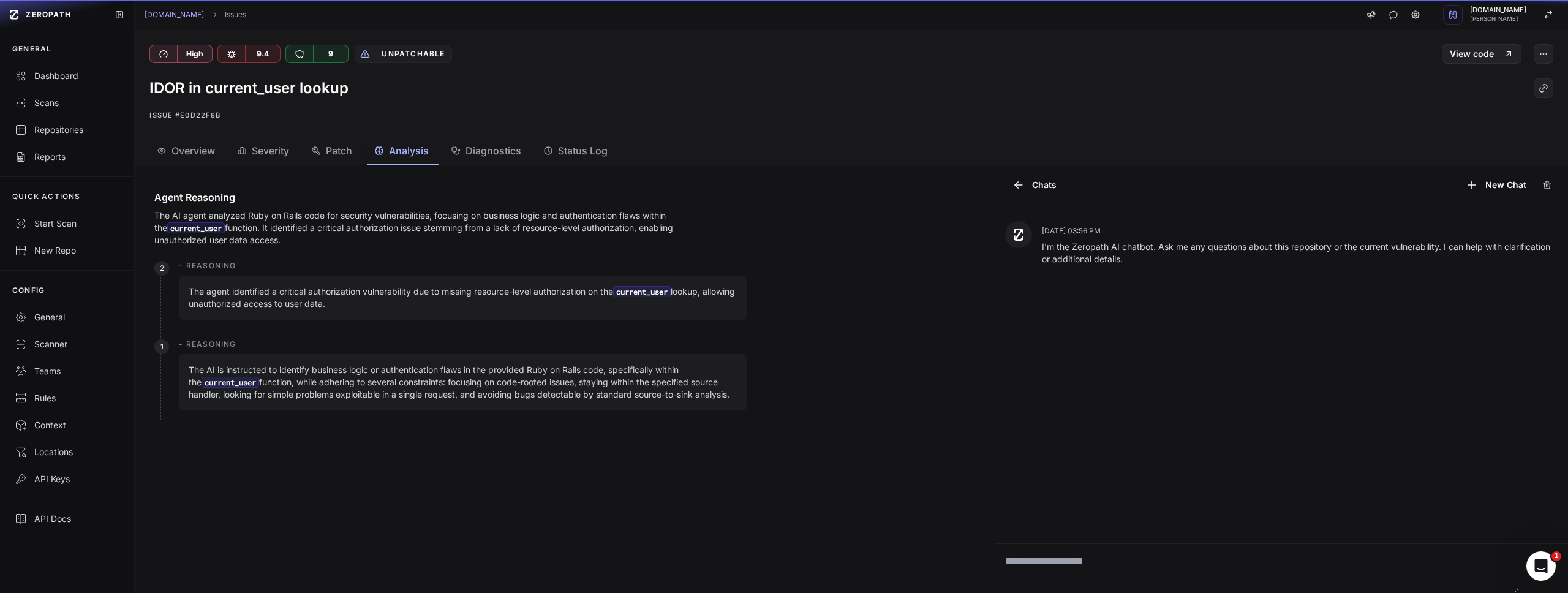
click at [373, 148] on button "Analysis" at bounding box center [402, 151] width 72 height 27
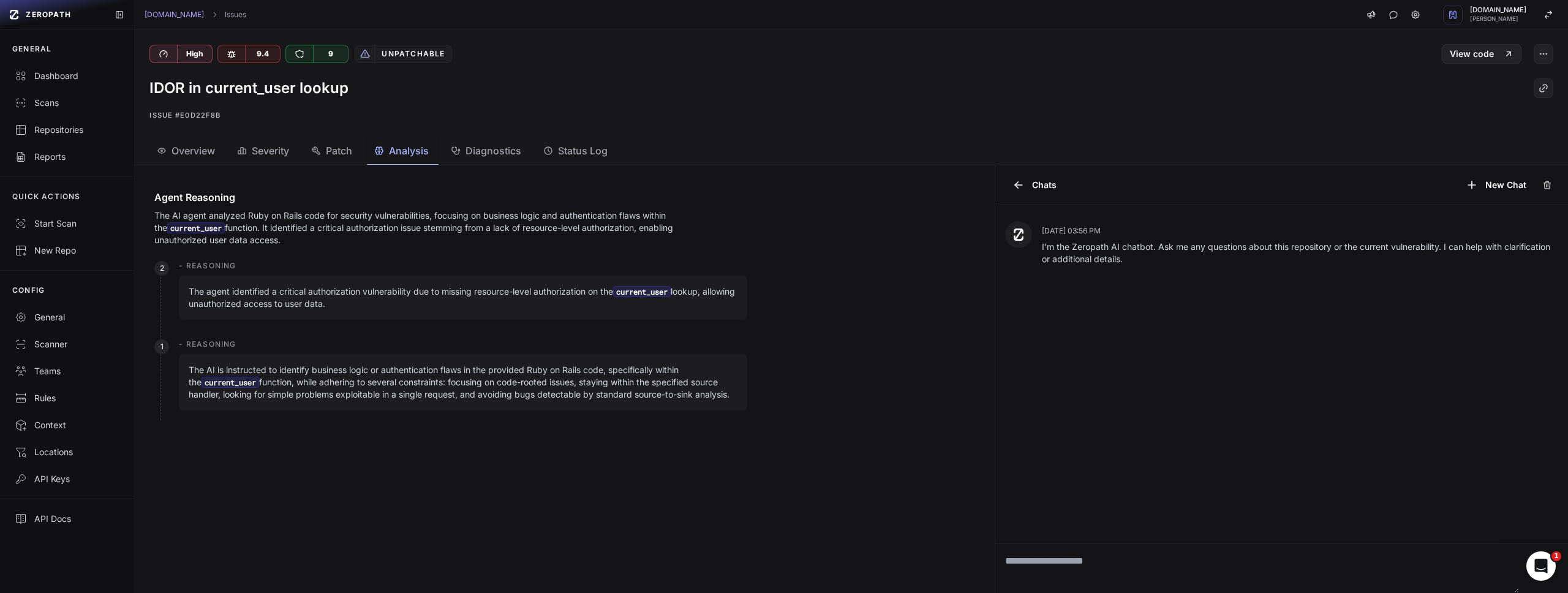
click at [473, 148] on span "Diagnostics" at bounding box center [493, 151] width 56 height 15
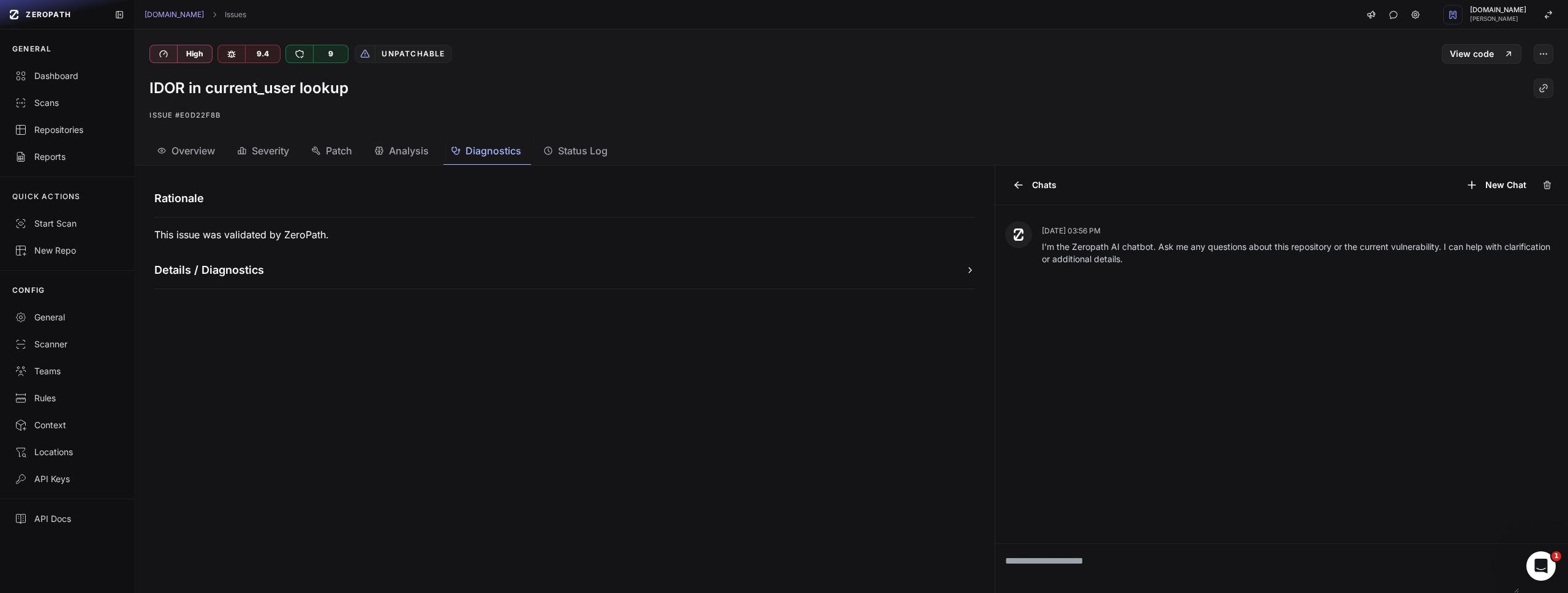
click at [608, 149] on span "Status Log" at bounding box center [582, 151] width 50 height 15
click at [380, 150] on icon "button" at bounding box center [378, 150] width 3 height 6
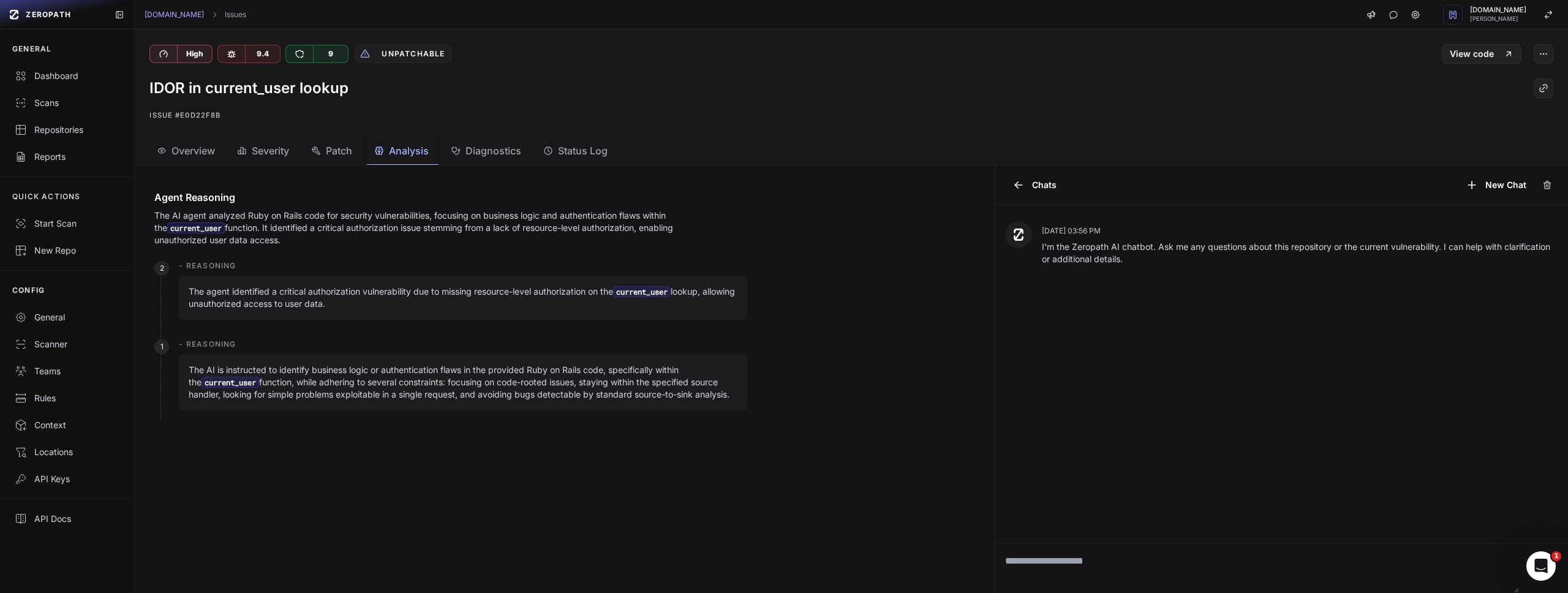
click at [334, 150] on span "Patch" at bounding box center [339, 151] width 26 height 15
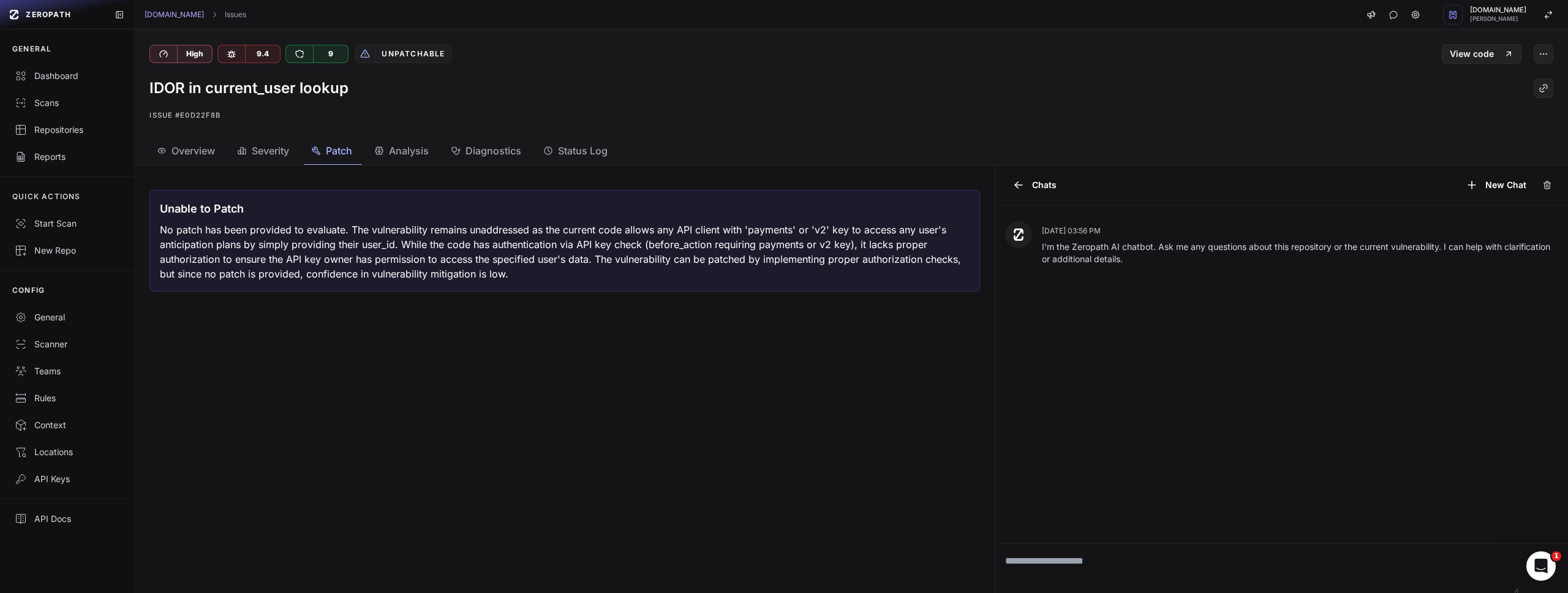
click at [282, 148] on span "Severity" at bounding box center [270, 151] width 38 height 15
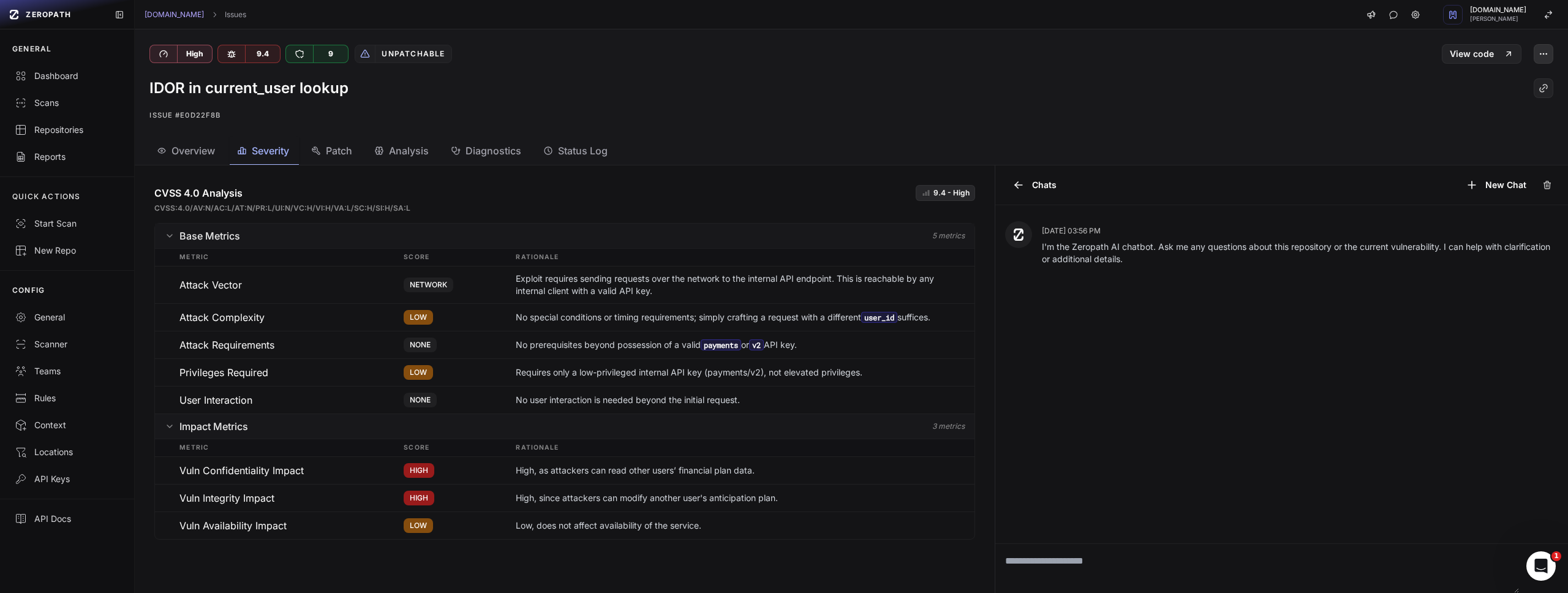
click at [1540, 52] on button "button" at bounding box center [1544, 54] width 20 height 20
click at [1278, 61] on div "View code" at bounding box center [1202, 54] width 702 height 20
click at [182, 156] on span "Overview" at bounding box center [193, 151] width 43 height 15
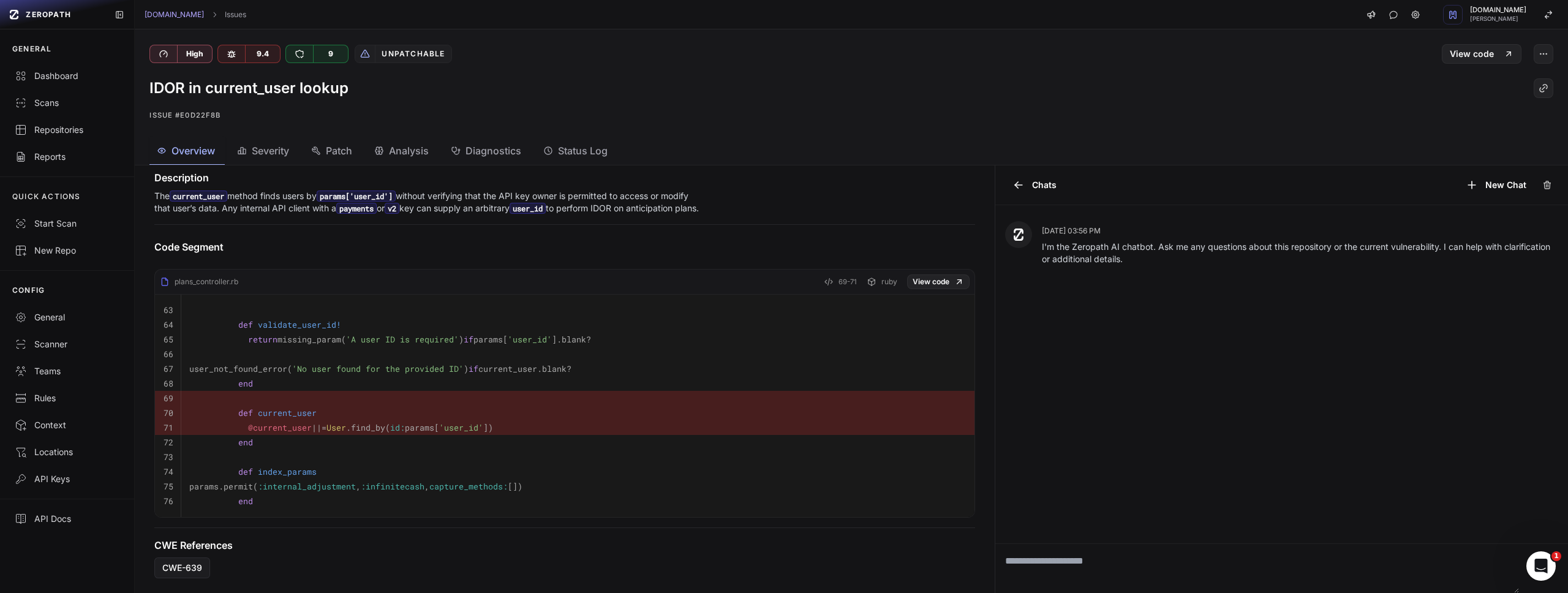
scroll to position [263, 0]
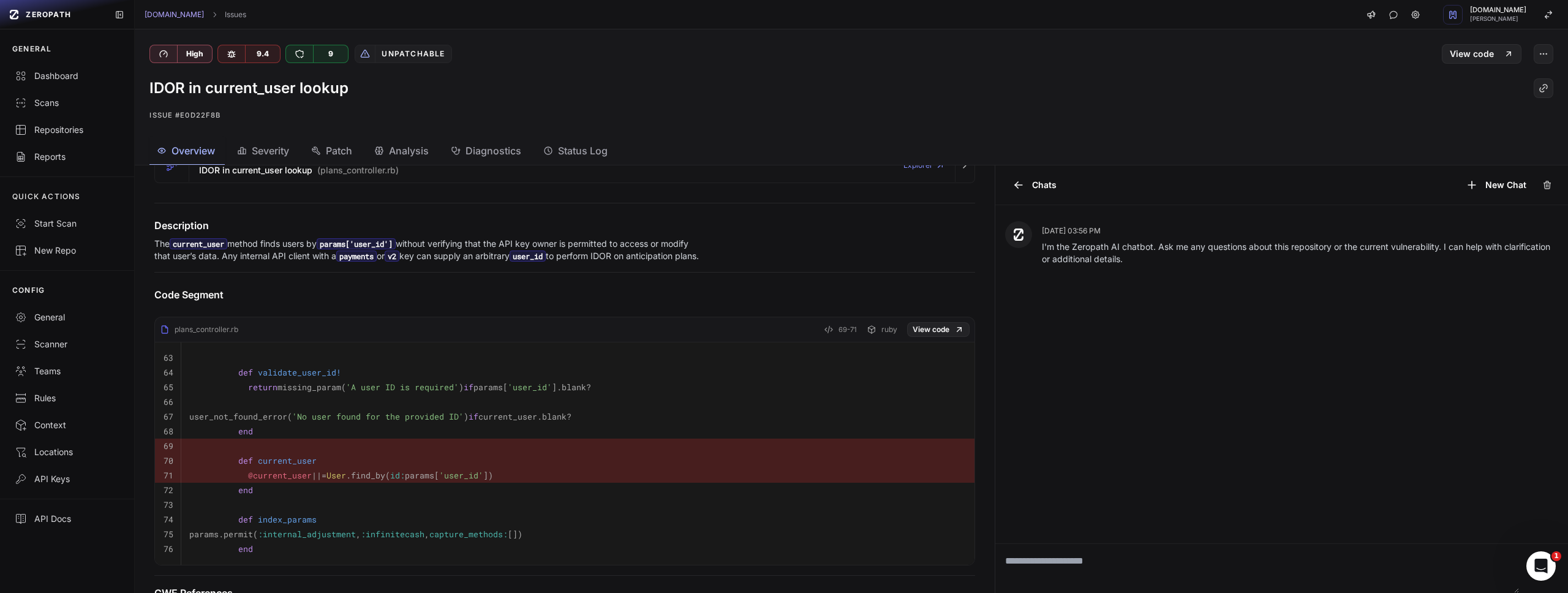
click at [273, 243] on p "The current_user method finds users by params['user_id'] without verifying that…" at bounding box center [429, 250] width 548 height 25
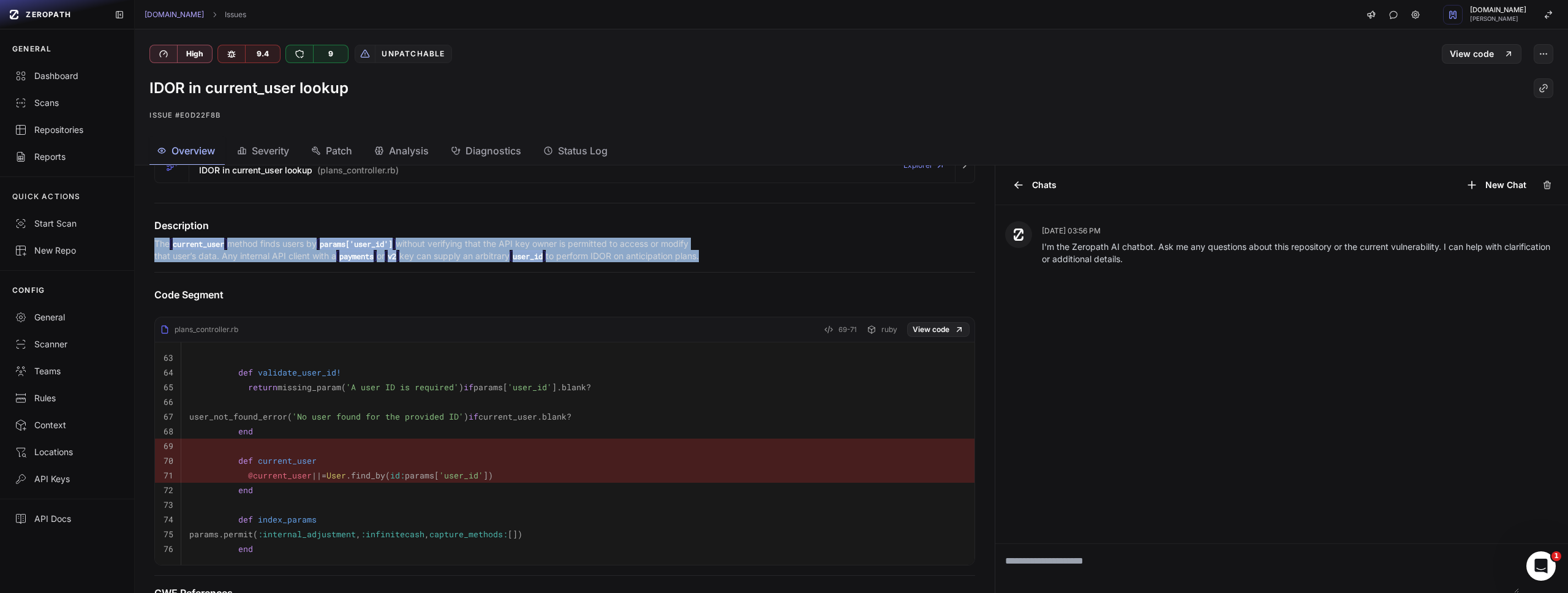
click at [273, 243] on p "The current_user method finds users by params['user_id'] without verifying that…" at bounding box center [429, 250] width 548 height 25
copy div "The current_user method finds users by params['user_id'] without verifying that…"
